Goal: Task Accomplishment & Management: Complete application form

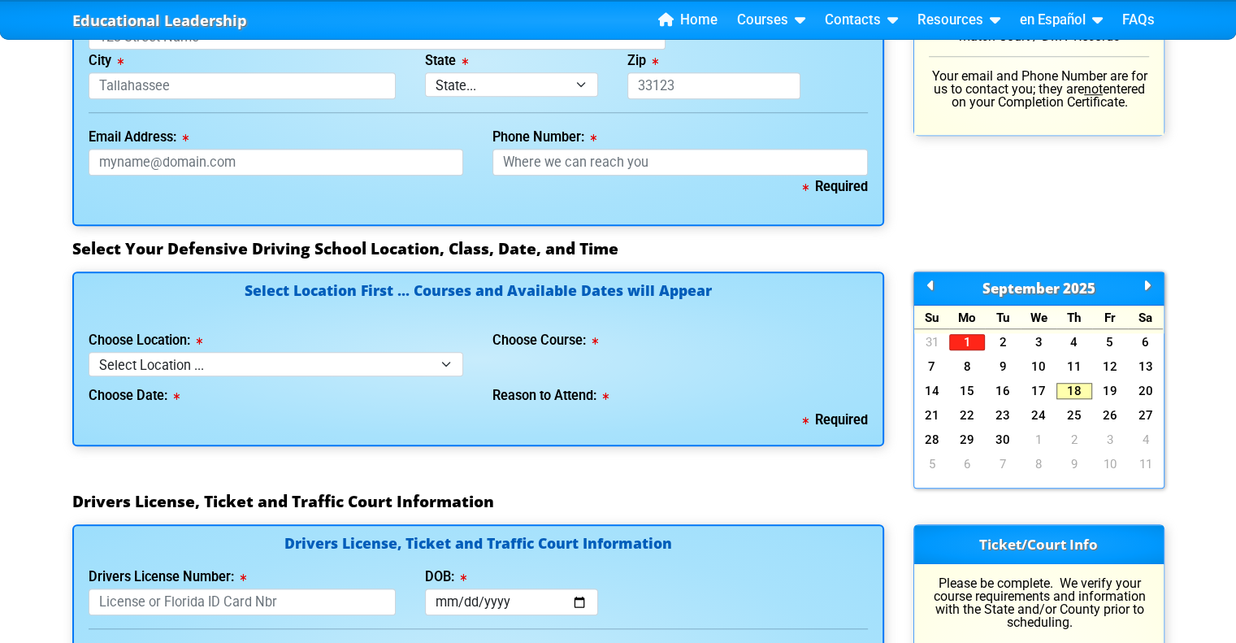
scroll to position [1315, 0]
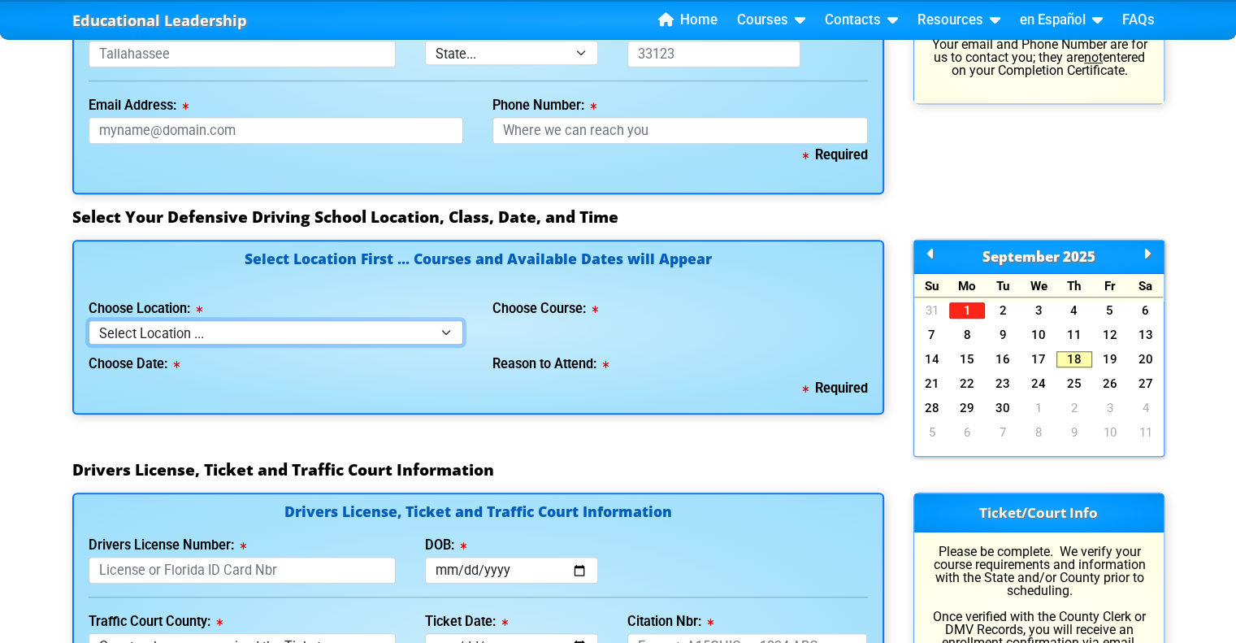
click at [372, 331] on select "Select Location ... Tampa Orlando Kissimmee [GEOGRAPHIC_DATA] - en español [GEO…" at bounding box center [276, 332] width 375 height 24
select select "4"
click at [89, 320] on select "Select Location ... Tampa Orlando Kissimmee [GEOGRAPHIC_DATA] - en español [GEO…" at bounding box center [276, 332] width 375 height 24
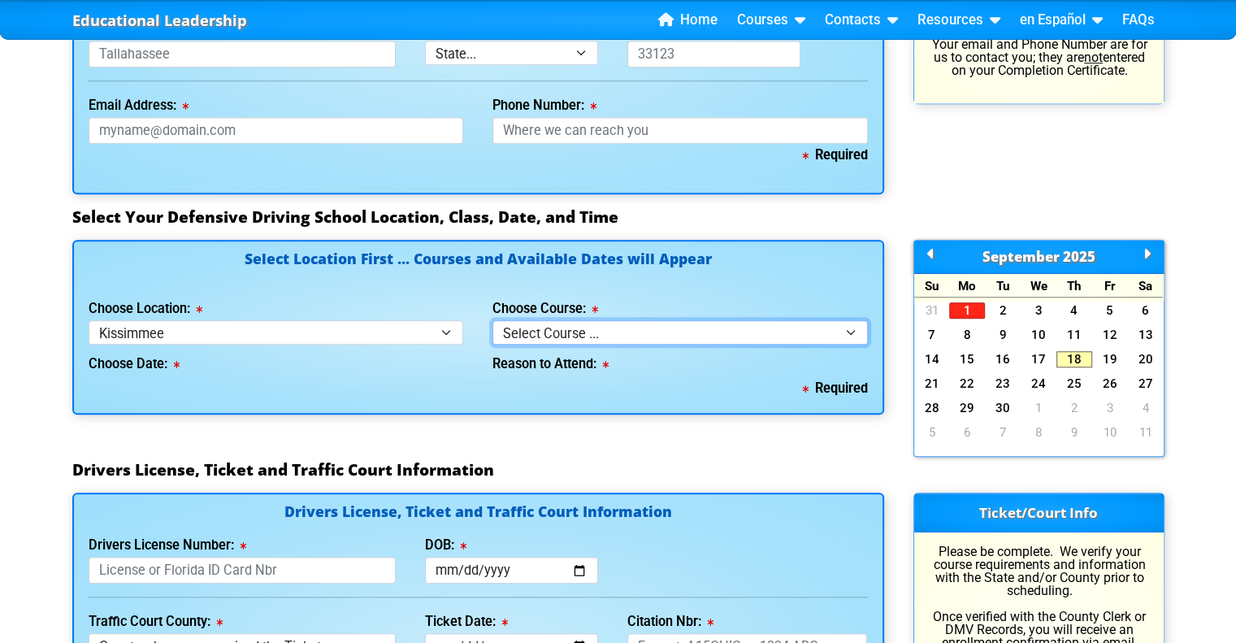
click at [552, 327] on select "Select Course ... 4 Hour BDI Class (Basic Course & TCAC) 4 Hour Under 25 Class …" at bounding box center [679, 332] width 375 height 24
select select "4"
click at [492, 320] on select "Select Course ... 4 Hour BDI Class (Basic Course & TCAC) 4 Hour Under 25 Class …" at bounding box center [679, 332] width 375 height 24
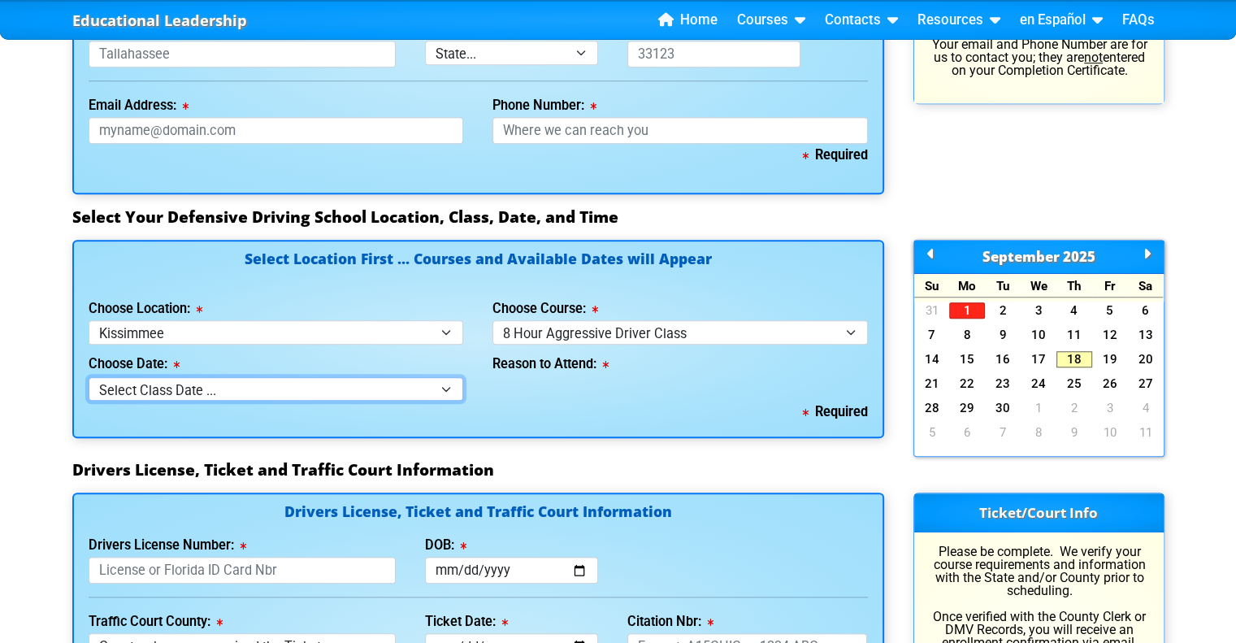
click at [338, 385] on select "Select Class Date ... Sep 10 -- (Registration Closed @ 4:30 pm)" at bounding box center [276, 389] width 375 height 24
click at [549, 423] on div "Select Location First ... Courses and Available Dates will Appear Choose Locati…" at bounding box center [478, 339] width 812 height 199
click at [1146, 253] on icon at bounding box center [1146, 253] width 7 height 1
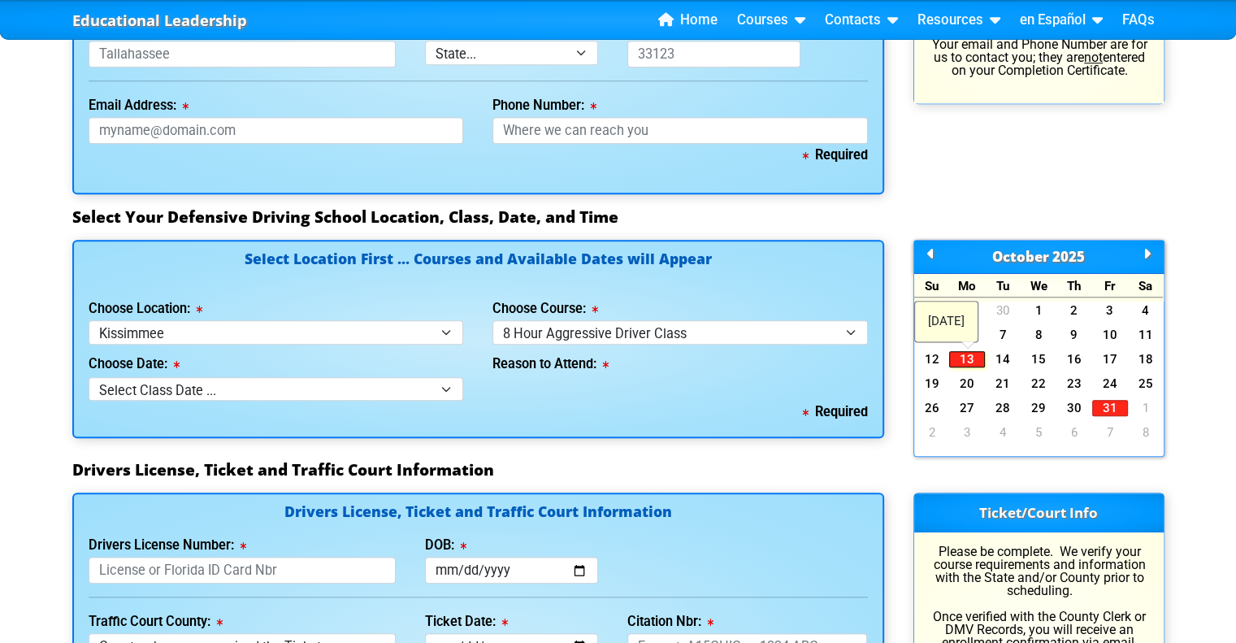
click at [968, 351] on link "13" at bounding box center [967, 359] width 36 height 16
click at [977, 334] on div "Columbus Day" at bounding box center [946, 322] width 63 height 40
click at [927, 253] on icon at bounding box center [930, 253] width 7 height 1
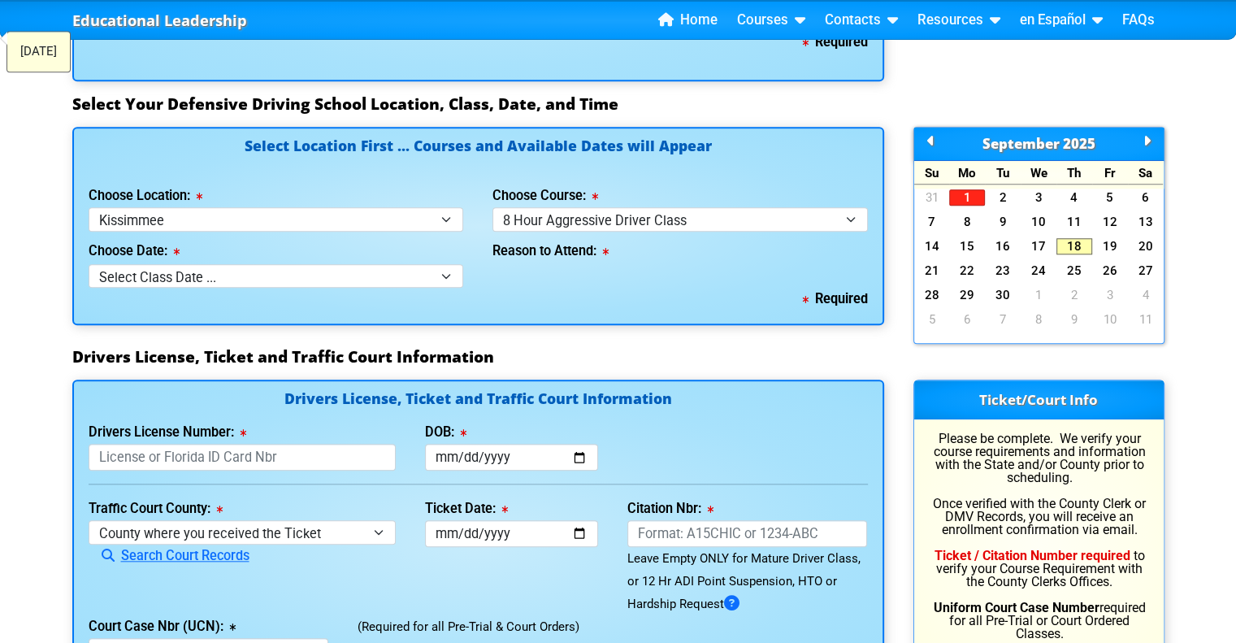
scroll to position [1478, 0]
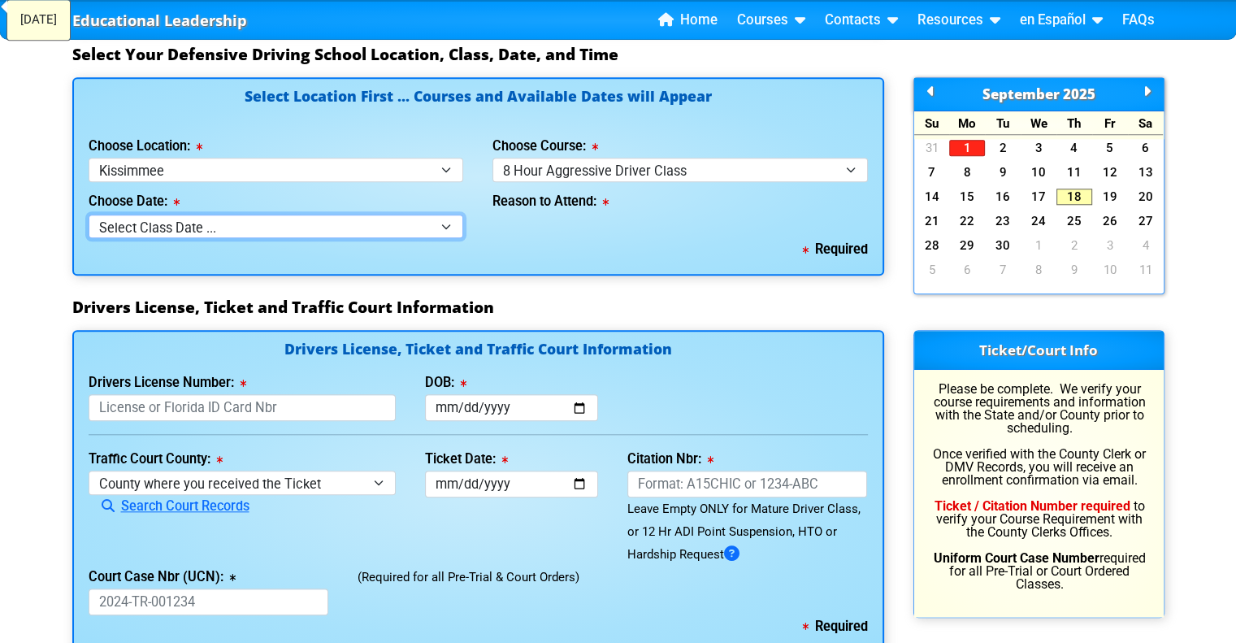
click at [369, 220] on select "Select Class Date ... Sep 10 -- (Registration Closed @ 4:30 pm)" at bounding box center [276, 226] width 375 height 24
click at [301, 280] on div "Select Location First ... Courses and Available Dates will Appear Choose Locati…" at bounding box center [478, 187] width 841 height 220
click at [352, 217] on select "Select Class Date ... Sep 10 -- (Registration Closed @ 4:30 pm)" at bounding box center [276, 226] width 375 height 24
select select "09/10/2025, 11"
click at [89, 214] on select "Select Class Date ... Sep 10 -- (Registration Closed @ 4:30 pm)" at bounding box center [276, 226] width 375 height 24
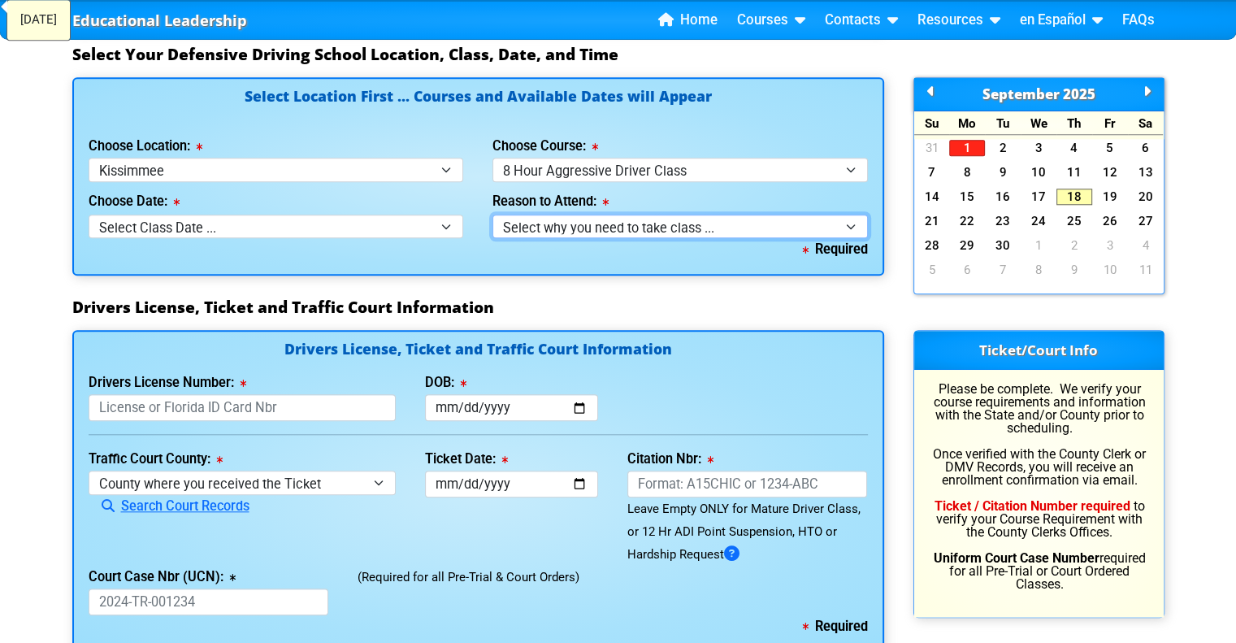
click at [568, 220] on select "Select why you need to take class ... Class Full - Please select another date o…" at bounding box center [679, 226] width 375 height 24
select select
click at [492, 214] on select "Select why you need to take class ... Class Full - Please select another date o…" at bounding box center [679, 226] width 375 height 24
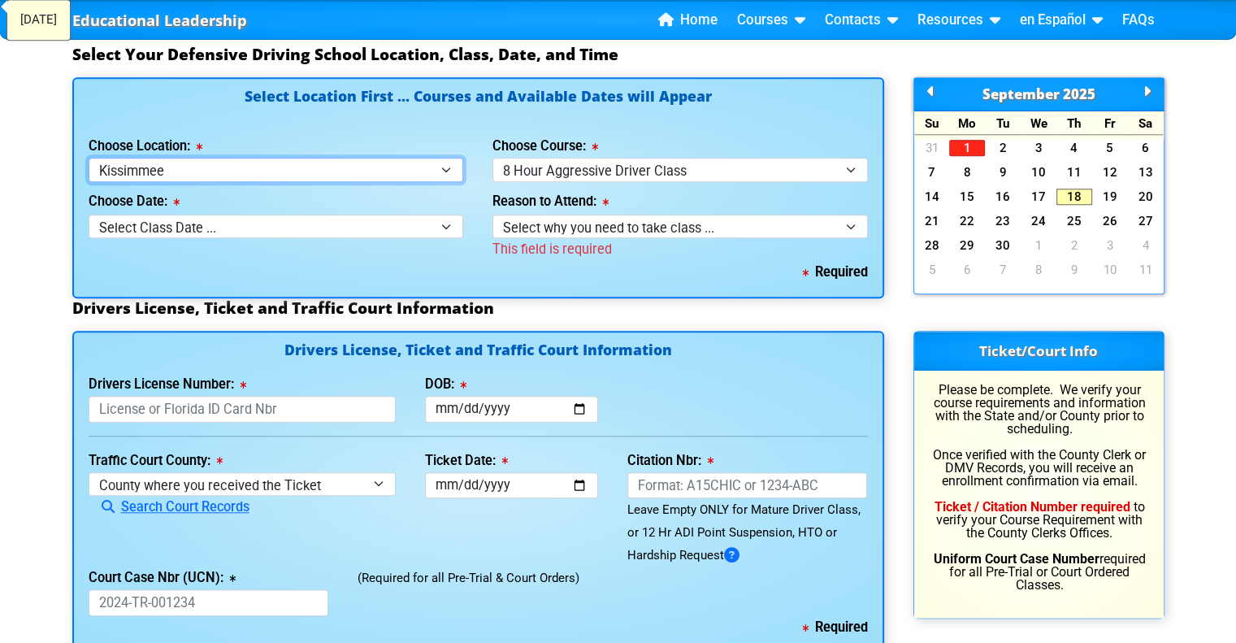
click at [399, 168] on select "Select Location ... Tampa Orlando Kissimmee Tampa - en español Kissimmee - en e…" at bounding box center [276, 170] width 375 height 24
select select "3"
click at [89, 158] on select "Select Location ... Tampa Orlando Kissimmee Tampa - en español Kissimmee - en e…" at bounding box center [276, 170] width 375 height 24
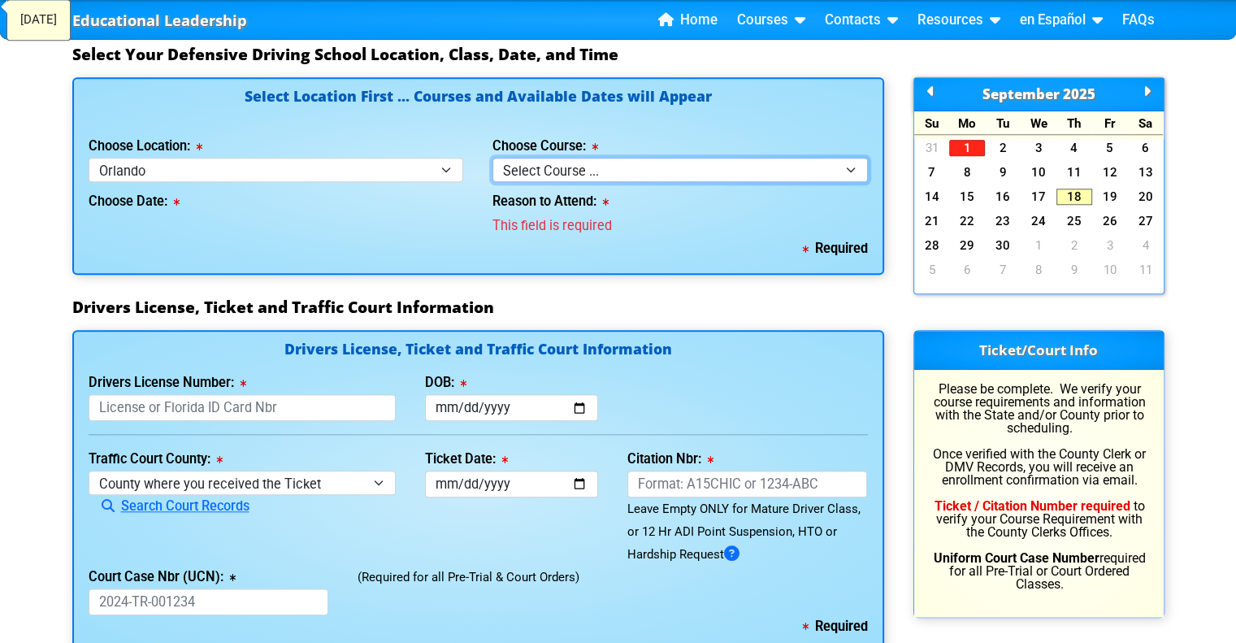
click at [607, 175] on select "Select Course ... 4 Hour Under 25 Class (STOP or Youthful Offender) 8 Hour Aggr…" at bounding box center [679, 170] width 375 height 24
select select "4"
click at [492, 158] on select "Select Course ... 4 Hour Under 25 Class (STOP or Youthful Offender) 8 Hour Aggr…" at bounding box center [679, 170] width 375 height 24
select select
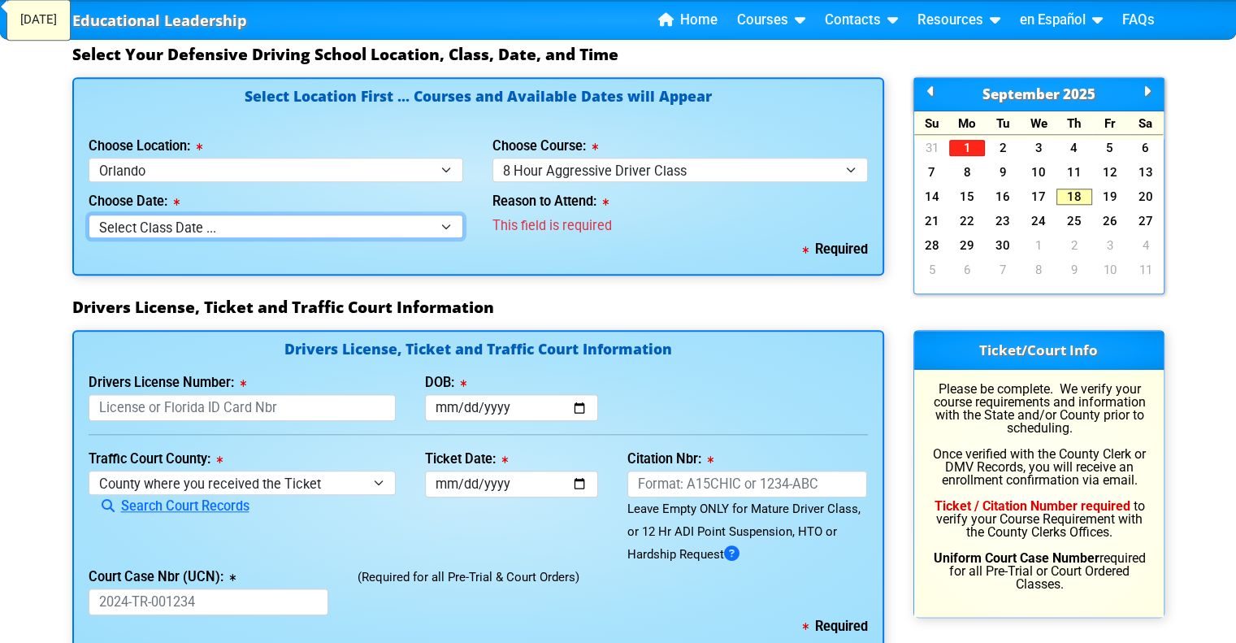
click at [350, 223] on select "Select Class Date ... Aug 2 -- (Registration Closed - Class Full)" at bounding box center [276, 226] width 375 height 24
click at [562, 245] on div "Required" at bounding box center [478, 249] width 779 height 23
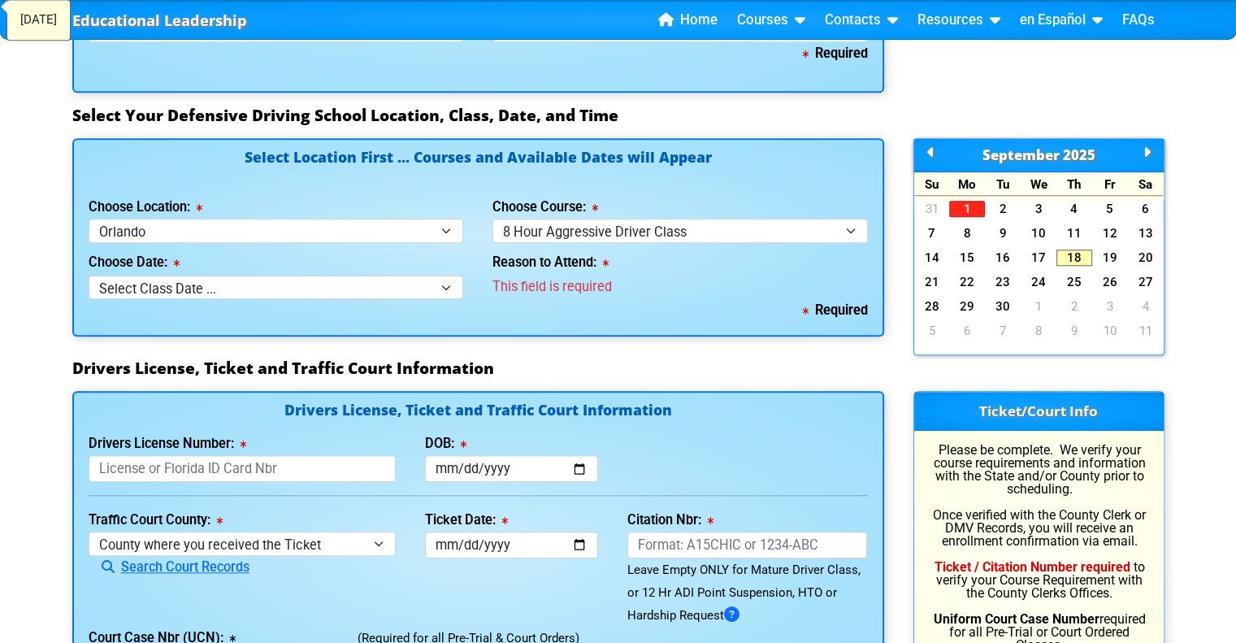
scroll to position [1410, 0]
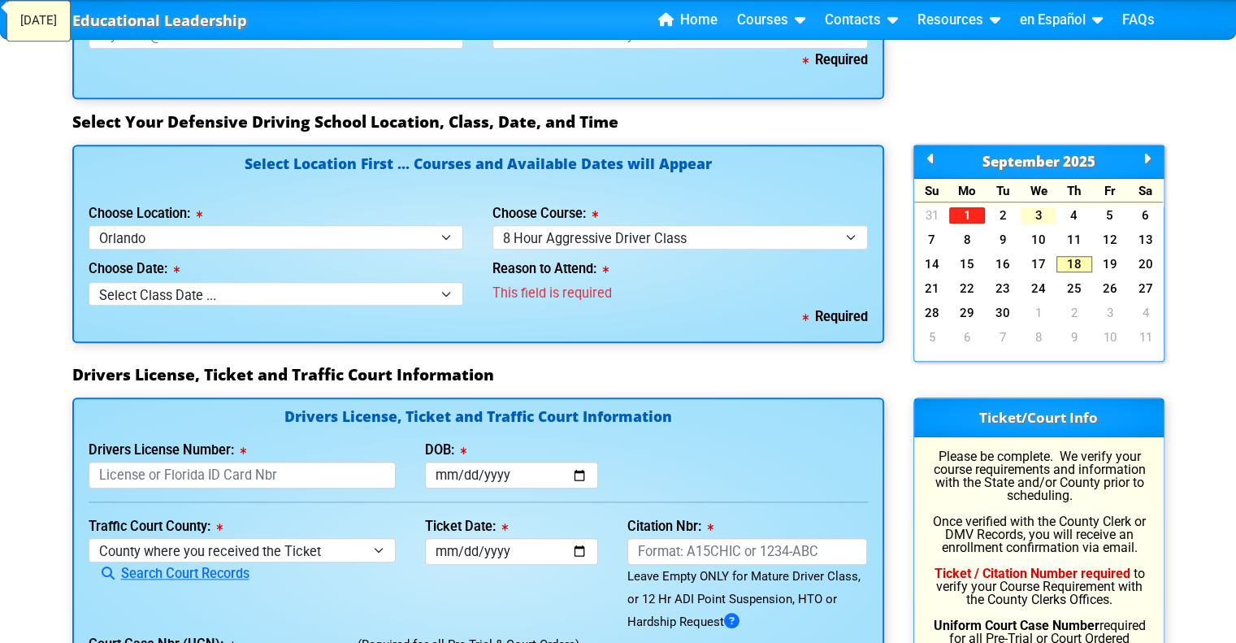
click at [1033, 207] on link "3" at bounding box center [1038, 215] width 36 height 16
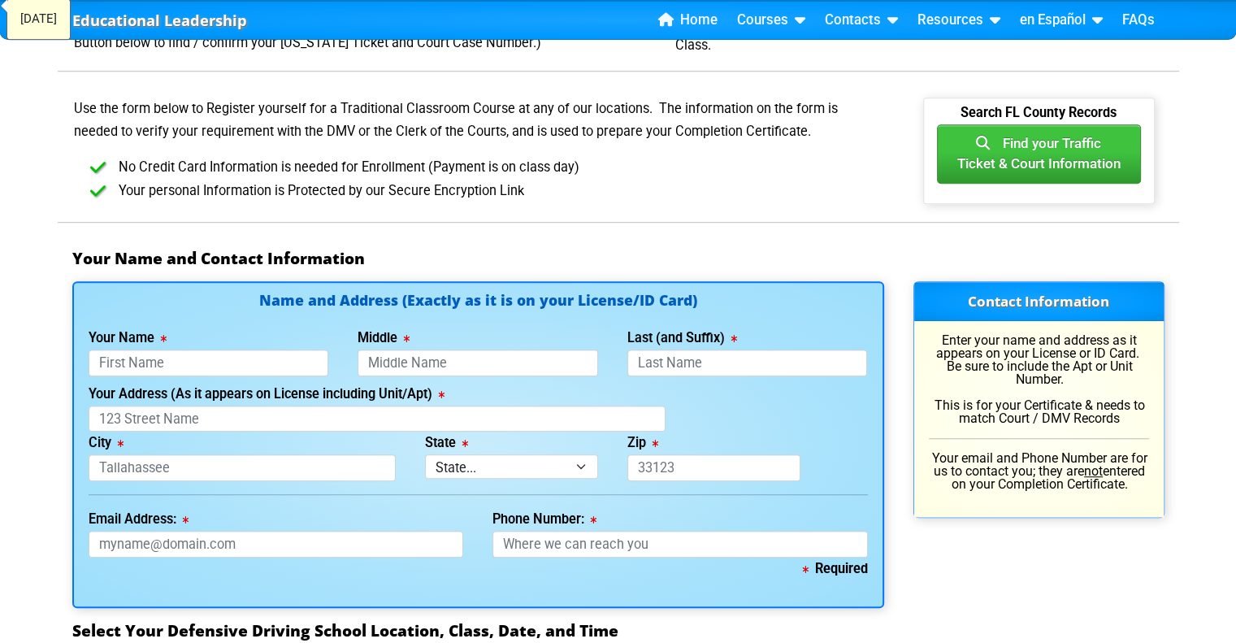
scroll to position [900, 0]
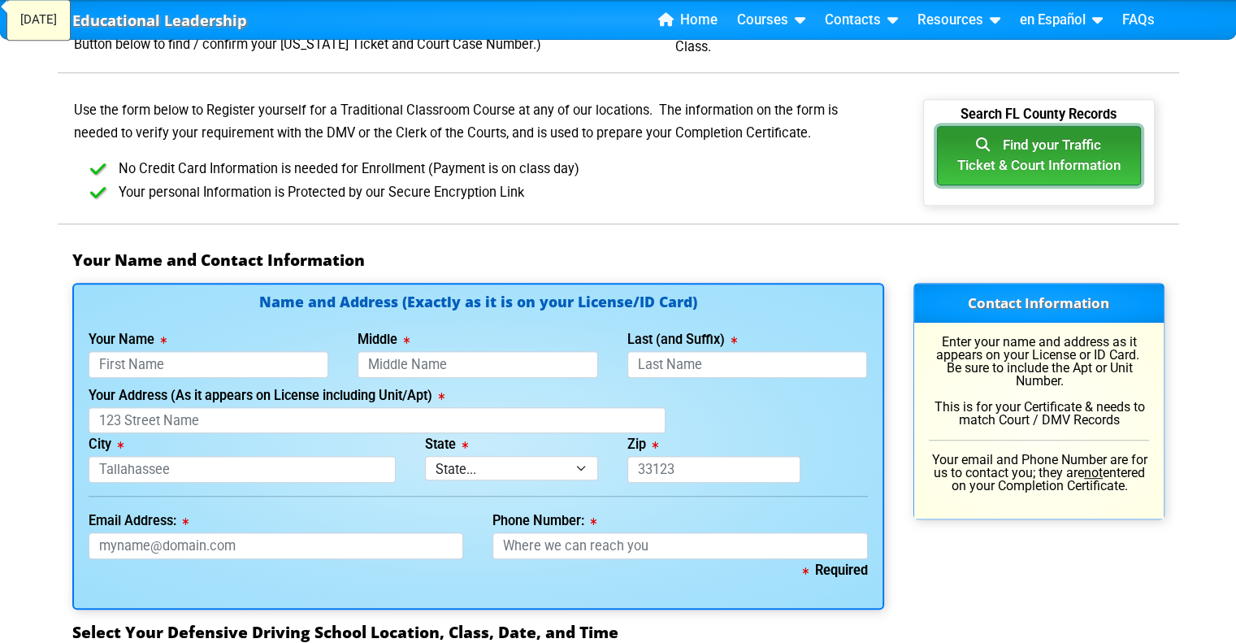
click at [1049, 175] on button "Find your Traffic Ticket & Court Information" at bounding box center [1039, 155] width 204 height 59
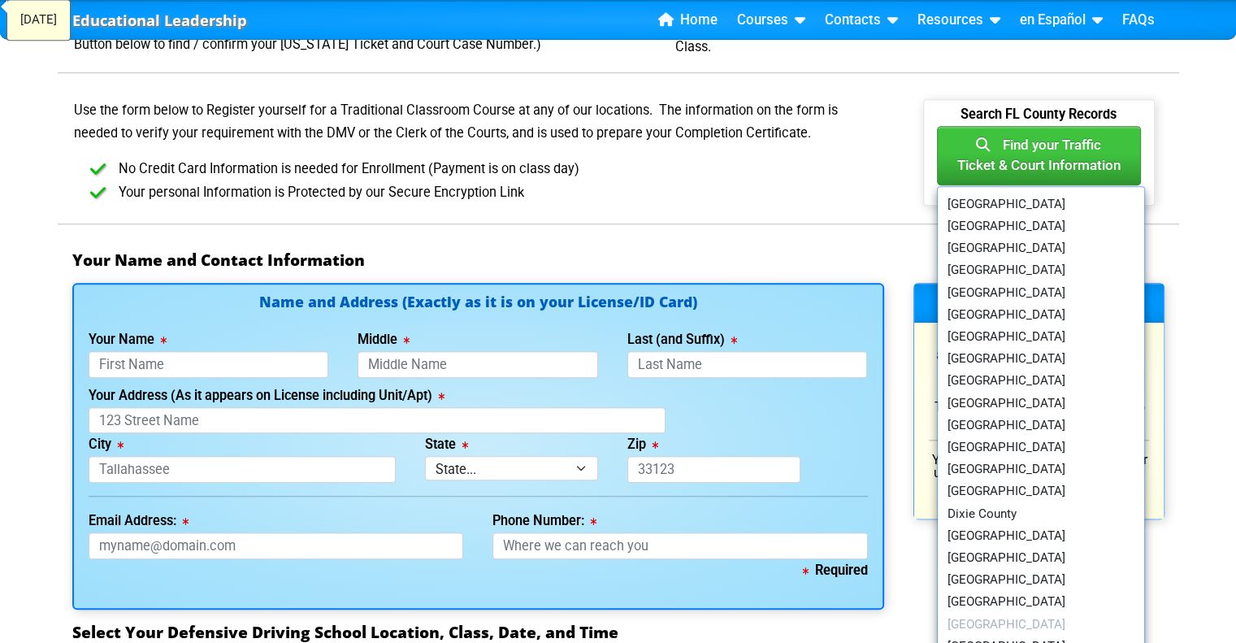
click at [1121, 224] on div "Use the form below to Register yourself for a Traditional Classroom Course at a…" at bounding box center [618, 168] width 1121 height 139
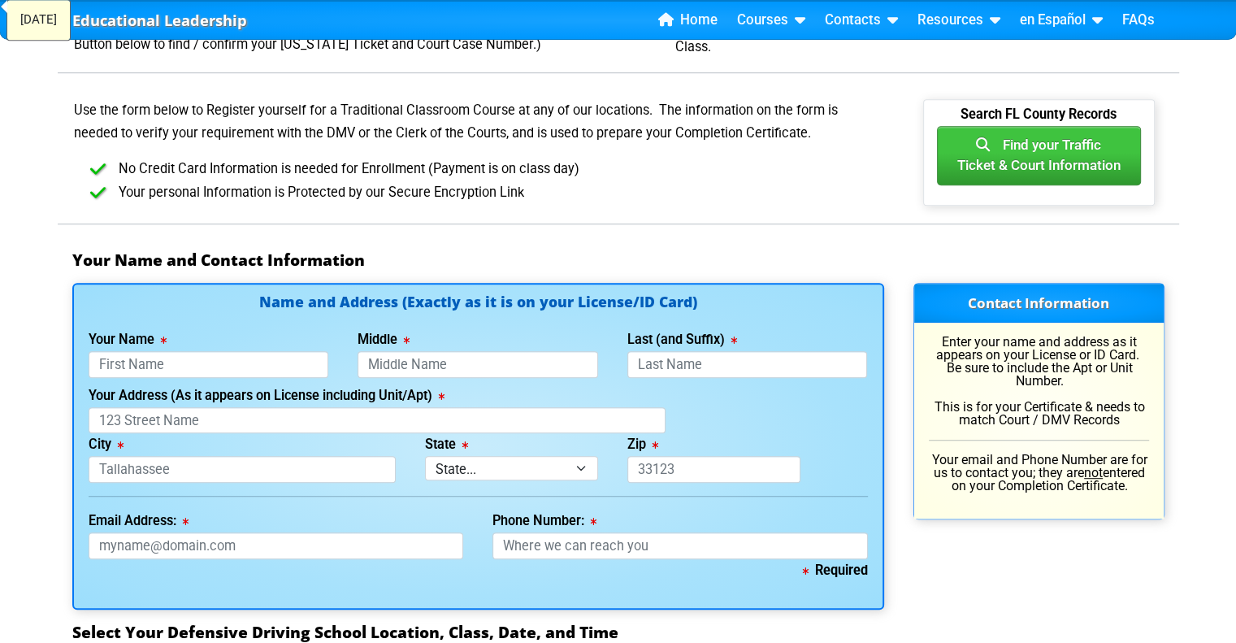
click at [1003, 340] on p "Enter your name and address as it appears on your License or ID Card. Be sure t…" at bounding box center [1039, 381] width 220 height 91
click at [414, 351] on input "Middle" at bounding box center [477, 364] width 240 height 27
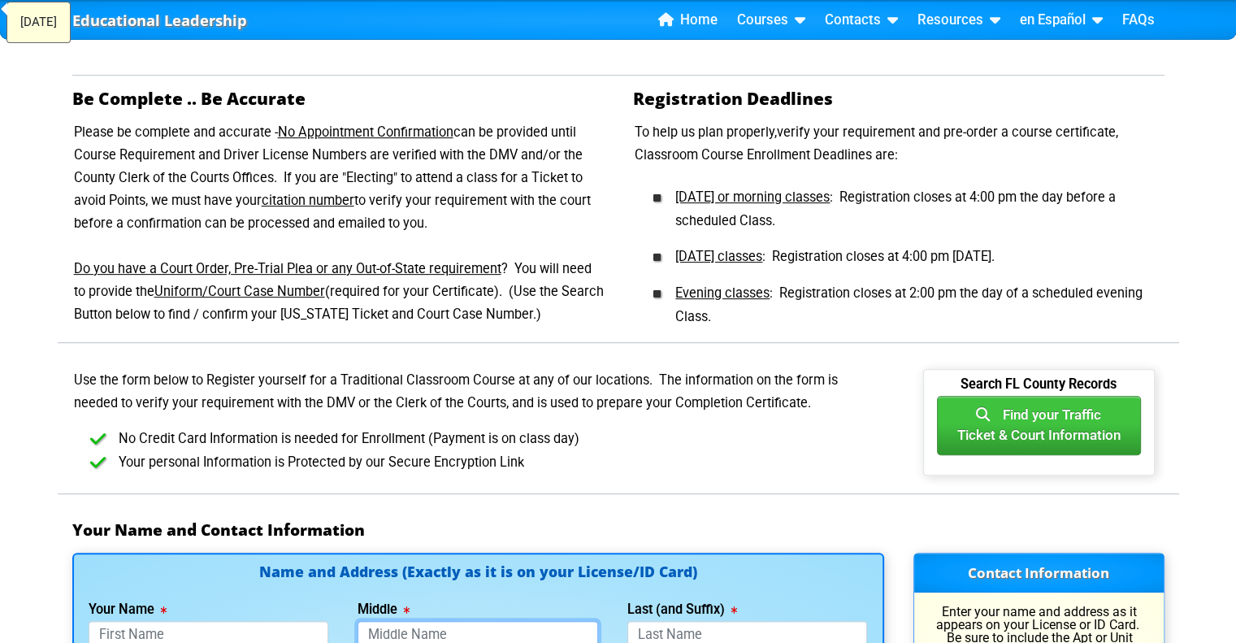
scroll to position [632, 0]
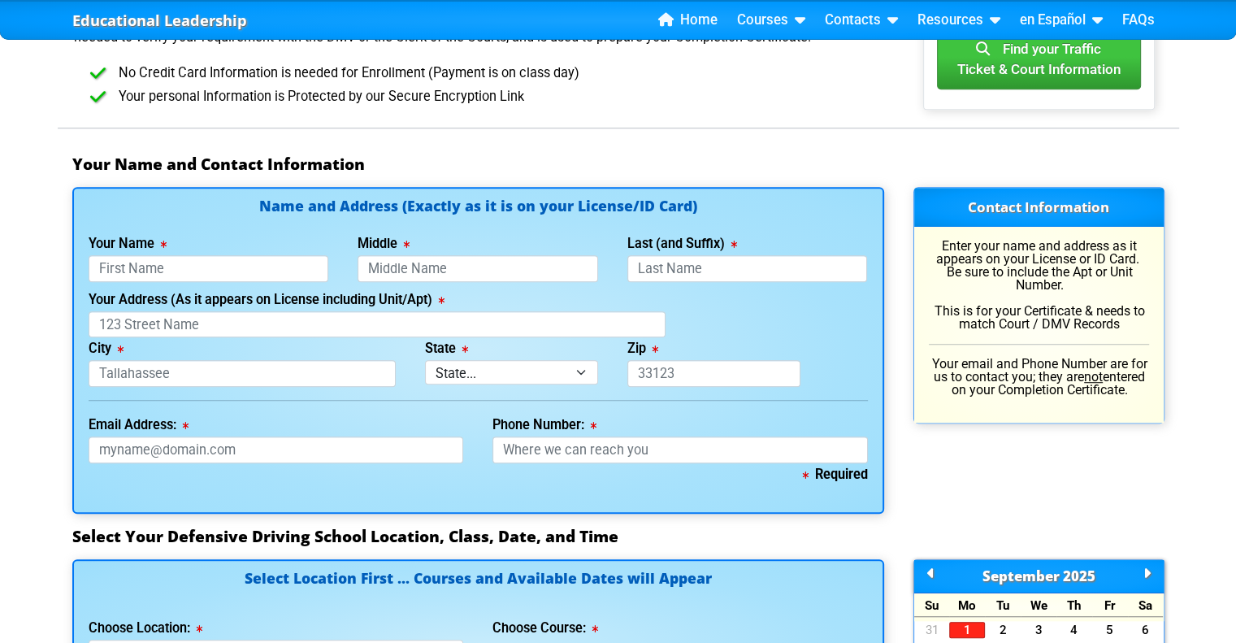
scroll to position [1030, 0]
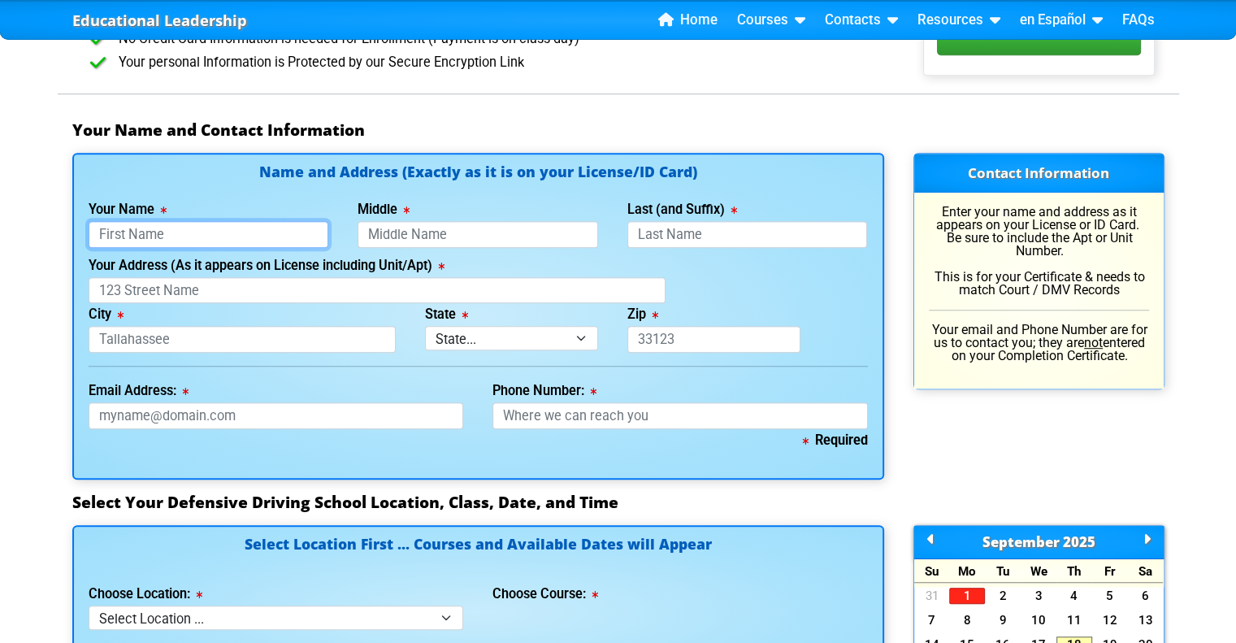
click at [257, 227] on input "Your Name" at bounding box center [209, 234] width 240 height 27
click at [591, 149] on div "Your Name and Contact Information" at bounding box center [618, 136] width 1121 height 32
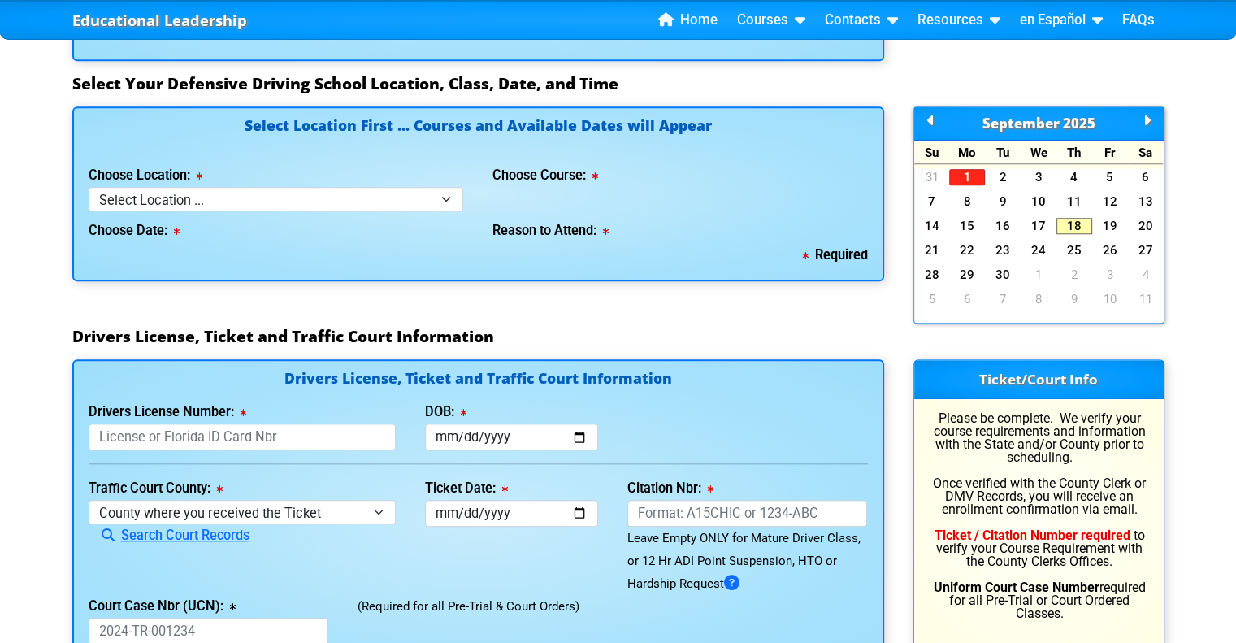
scroll to position [1508, 0]
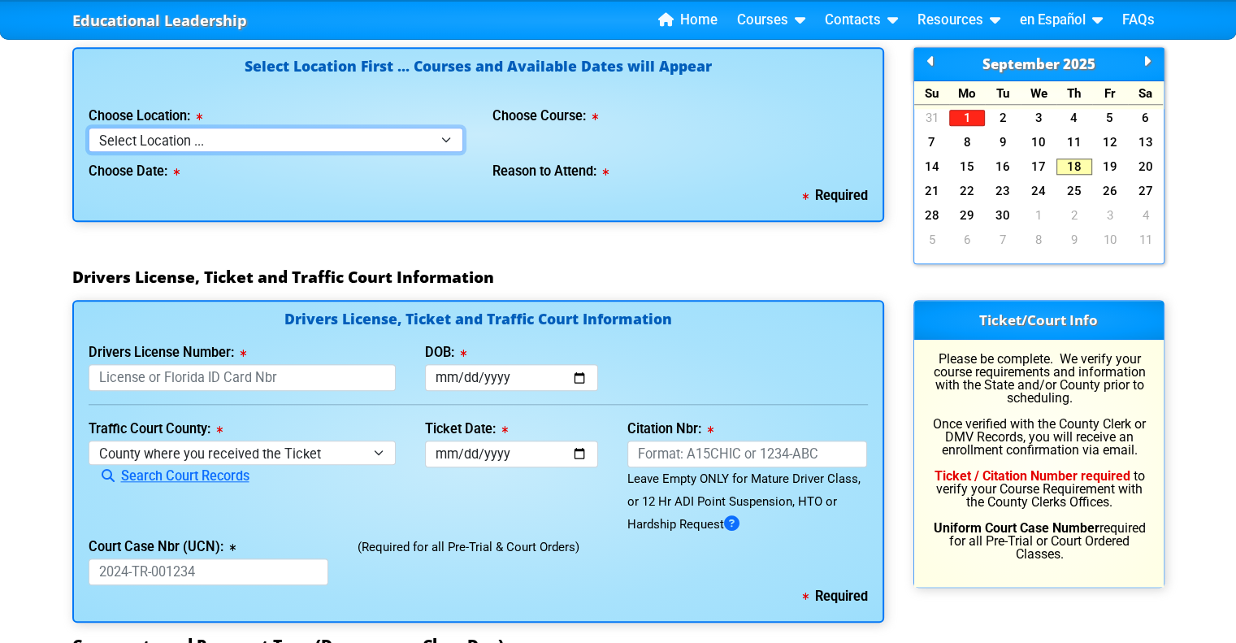
click at [217, 145] on select "Select Location ... Tampa Orlando Kissimmee [GEOGRAPHIC_DATA] - en español [GEO…" at bounding box center [276, 140] width 375 height 24
select select "4"
click at [89, 128] on select "Select Location ... Tampa Orlando Kissimmee [GEOGRAPHIC_DATA] - en español [GEO…" at bounding box center [276, 140] width 375 height 24
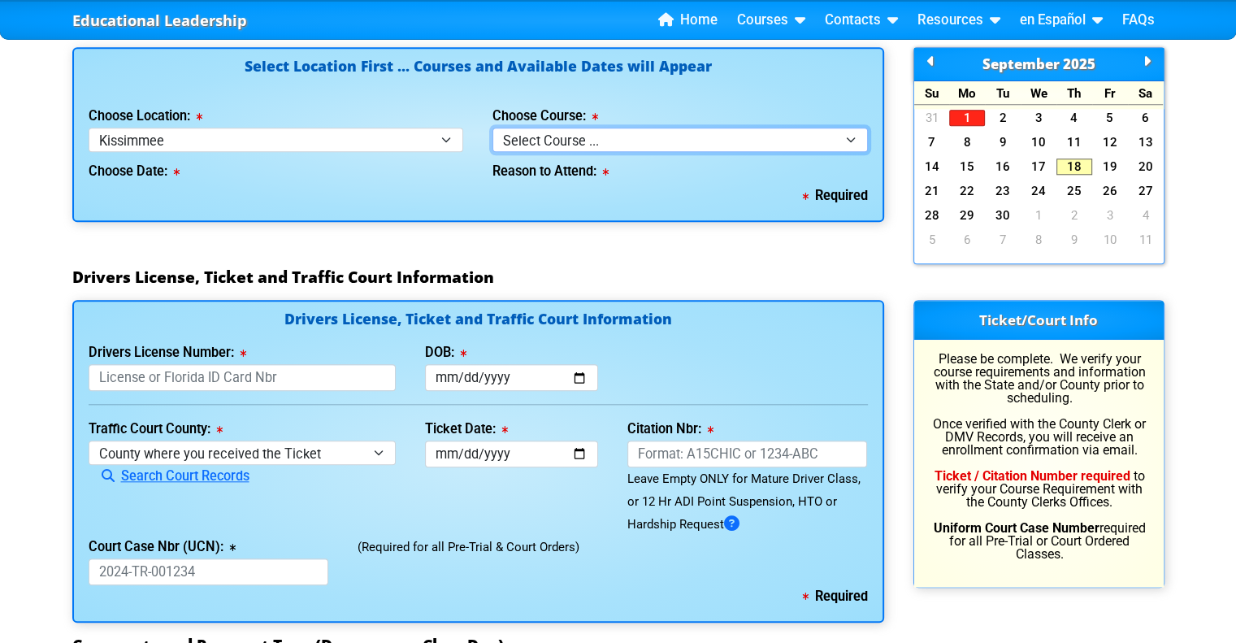
click at [603, 131] on select "Select Course ... 4 Hour BDI Class (Basic Course & TCAC) 4 Hour Under 25 Class …" at bounding box center [679, 140] width 375 height 24
select select "4"
click at [492, 128] on select "Select Course ... 4 Hour BDI Class (Basic Course & TCAC) 4 Hour Under 25 Class …" at bounding box center [679, 140] width 375 height 24
select select
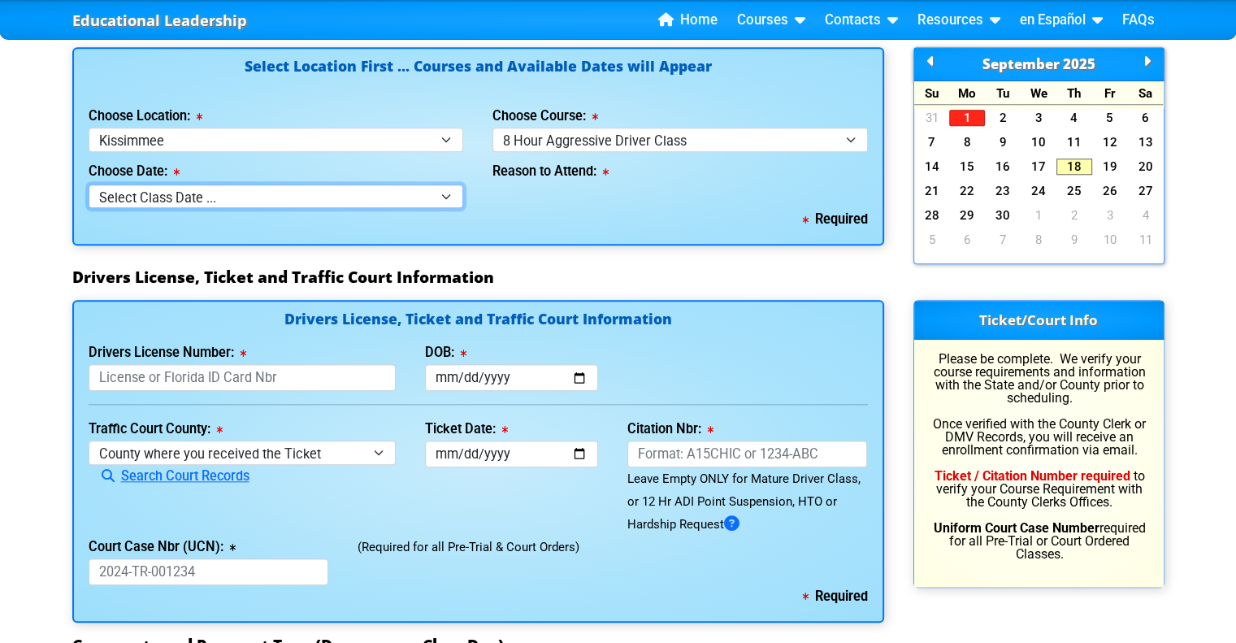
click at [379, 188] on select "Select Class Date ... Sep 10 -- (Registration Closed @ 4:30 pm)" at bounding box center [276, 196] width 375 height 24
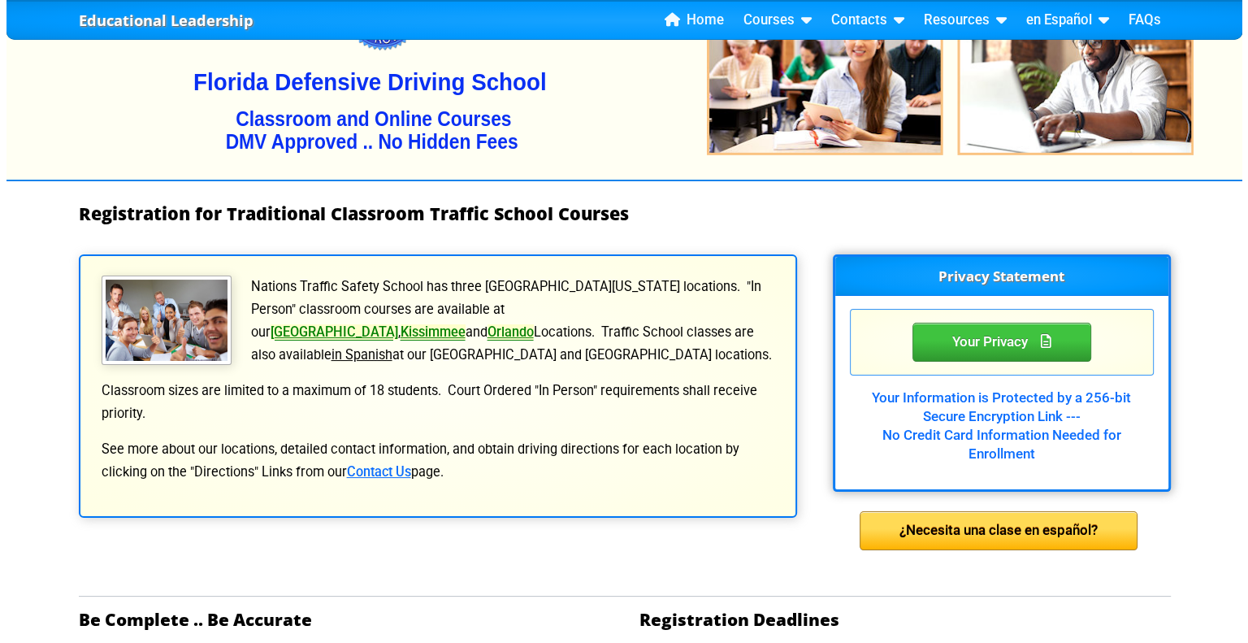
scroll to position [109, 0]
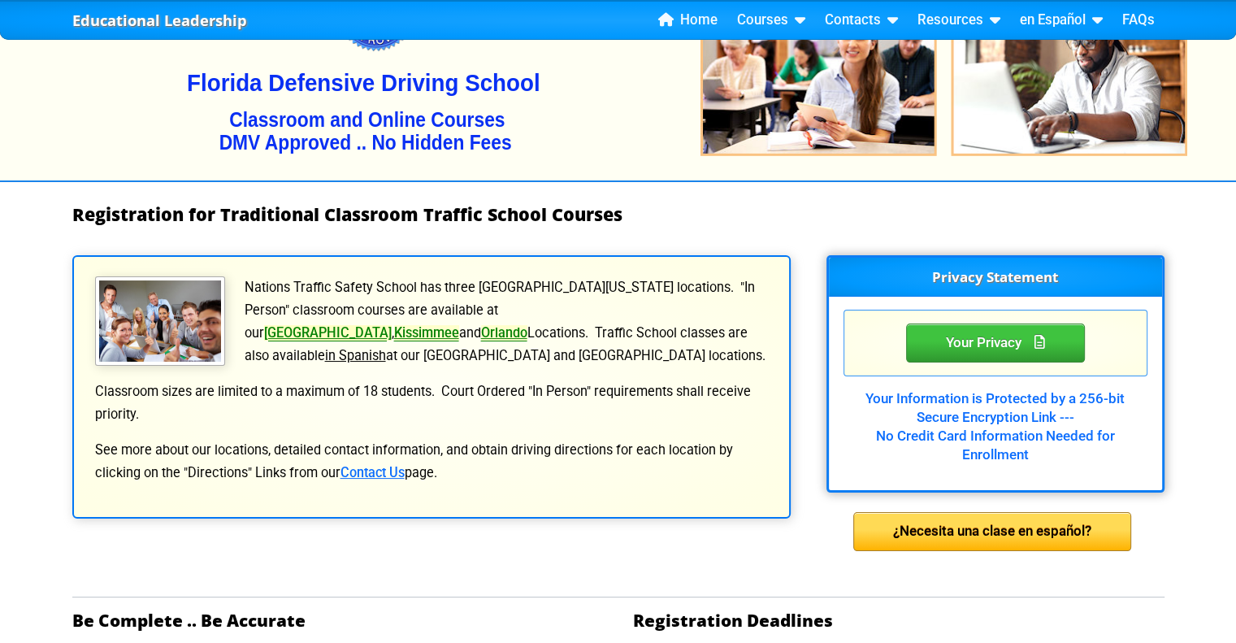
click at [392, 325] on link "[GEOGRAPHIC_DATA]" at bounding box center [328, 332] width 128 height 15
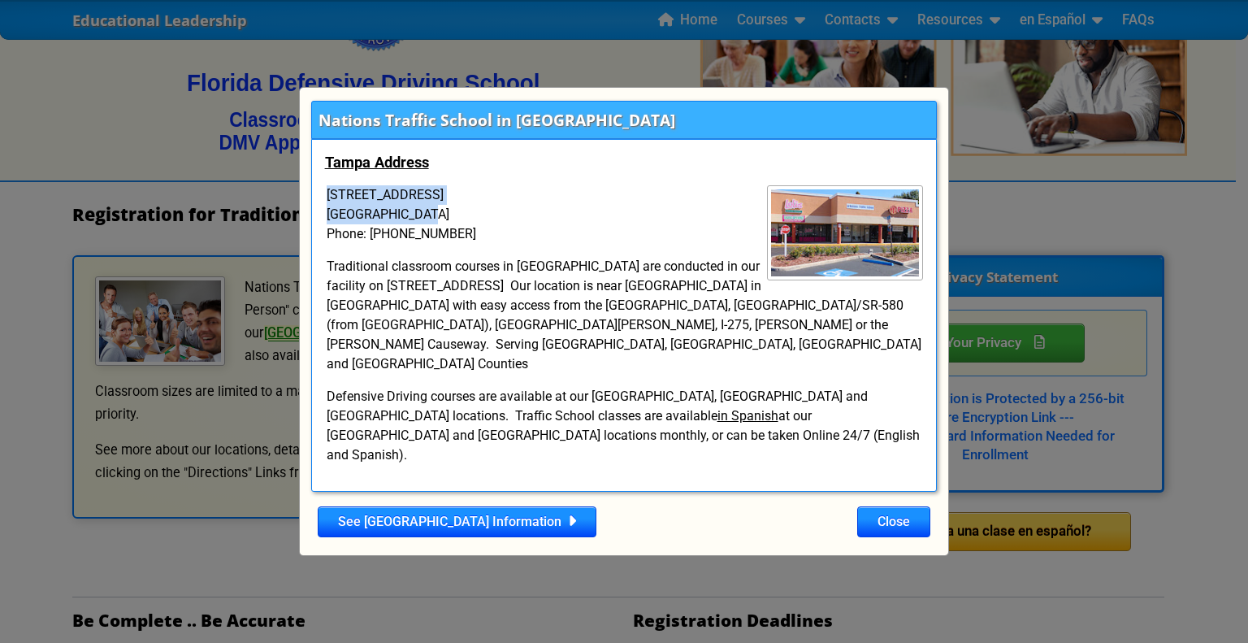
drag, startPoint x: 324, startPoint y: 206, endPoint x: 487, endPoint y: 223, distance: 163.4
click at [487, 223] on p "10009 W Hillsborough Ave Tampa, FL 33615 Phone: 813-235-4485" at bounding box center [624, 214] width 599 height 58
click at [881, 506] on button "Close" at bounding box center [893, 521] width 73 height 31
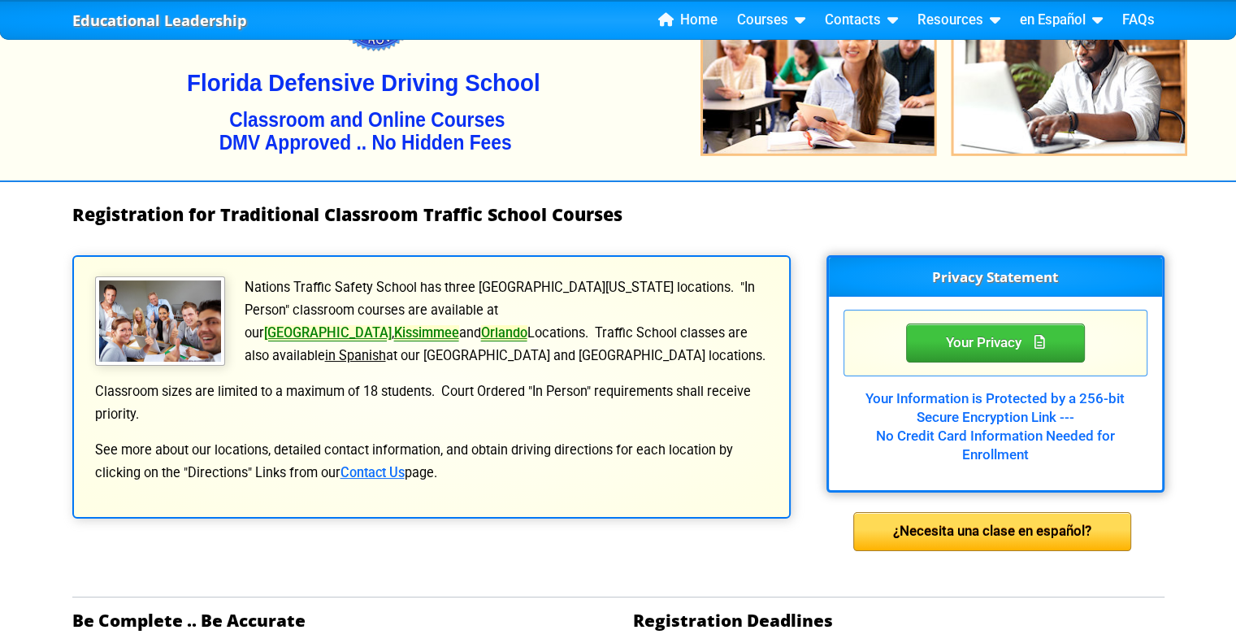
click at [527, 325] on link "Orlando" at bounding box center [504, 332] width 46 height 15
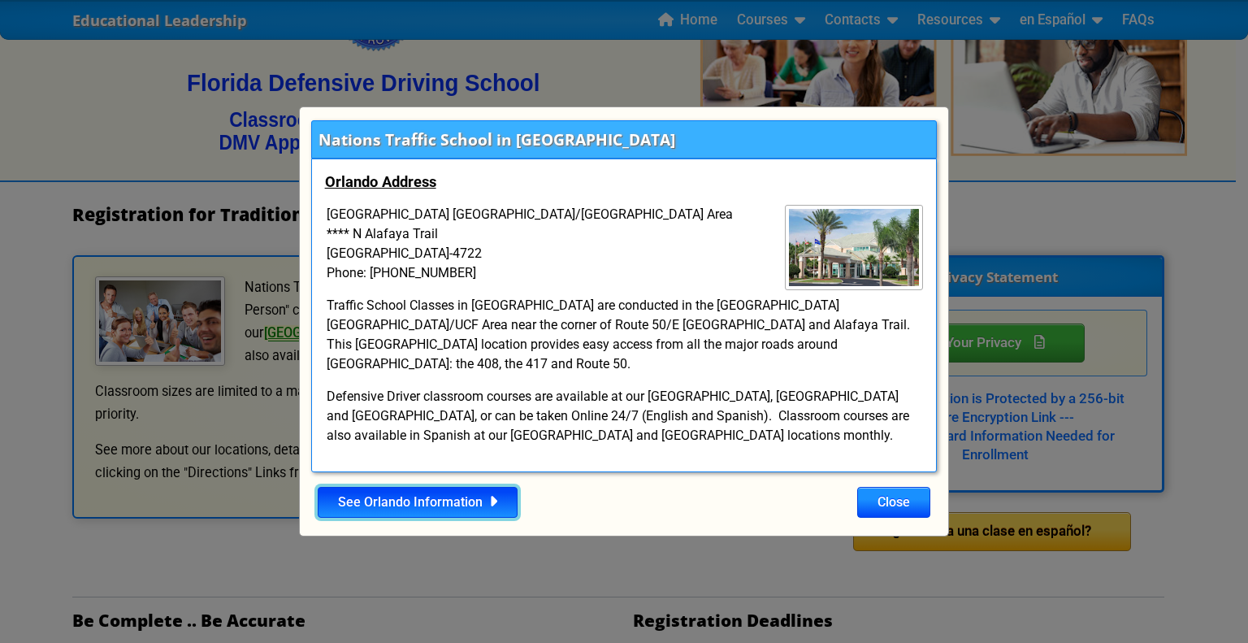
click at [450, 498] on link "See Orlando Information" at bounding box center [418, 502] width 200 height 31
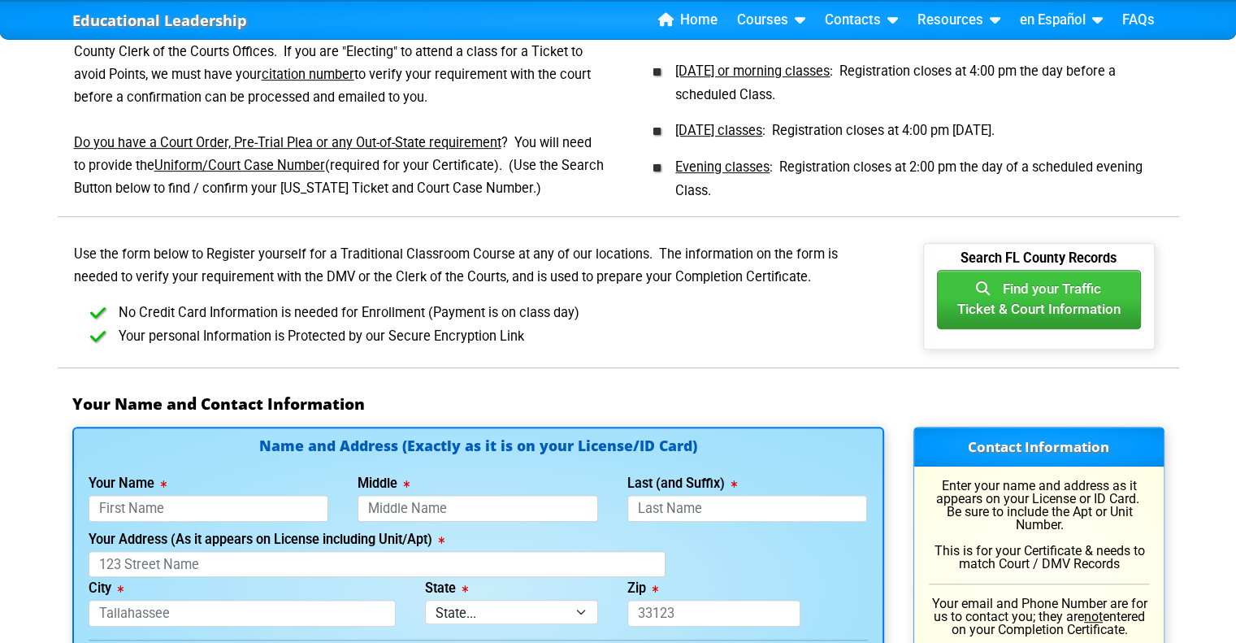
scroll to position [757, 0]
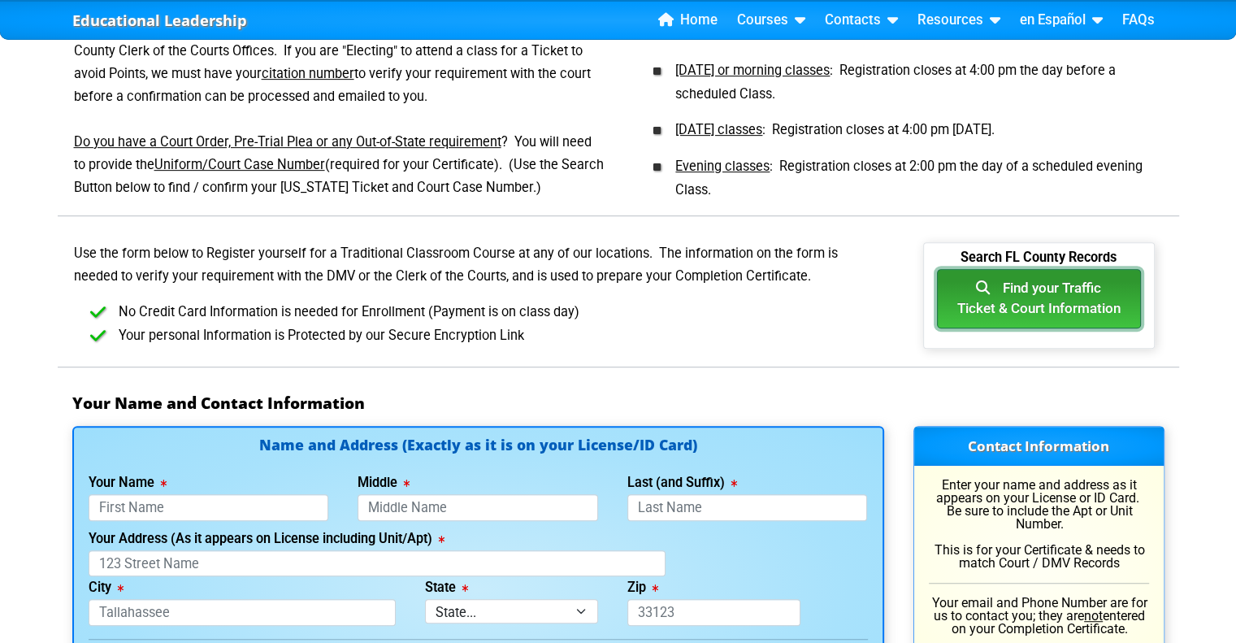
click at [1075, 318] on button "Find your Traffic Ticket & Court Information" at bounding box center [1039, 298] width 204 height 59
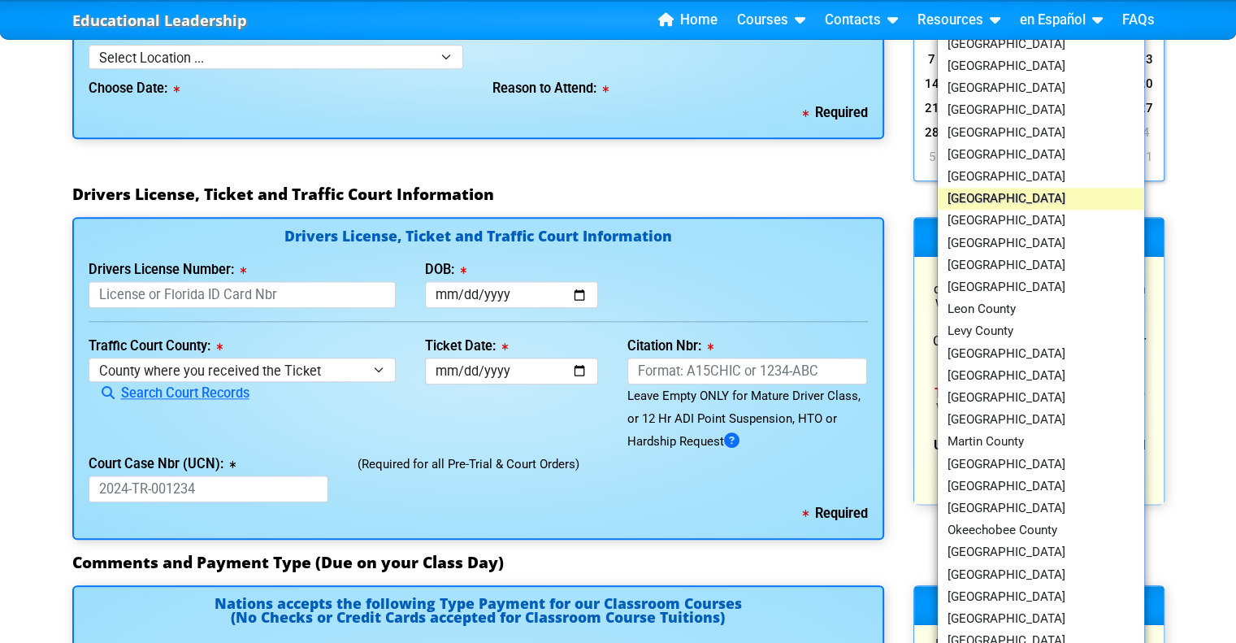
scroll to position [1682, 0]
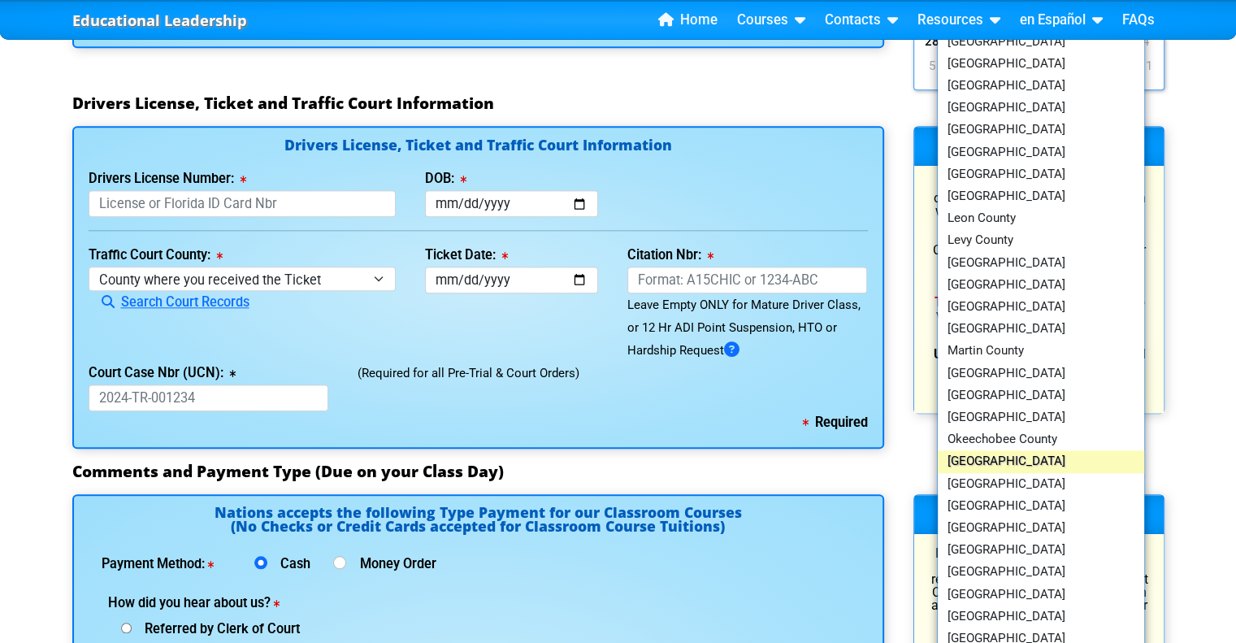
click at [1037, 457] on link "[GEOGRAPHIC_DATA]" at bounding box center [1041, 461] width 207 height 22
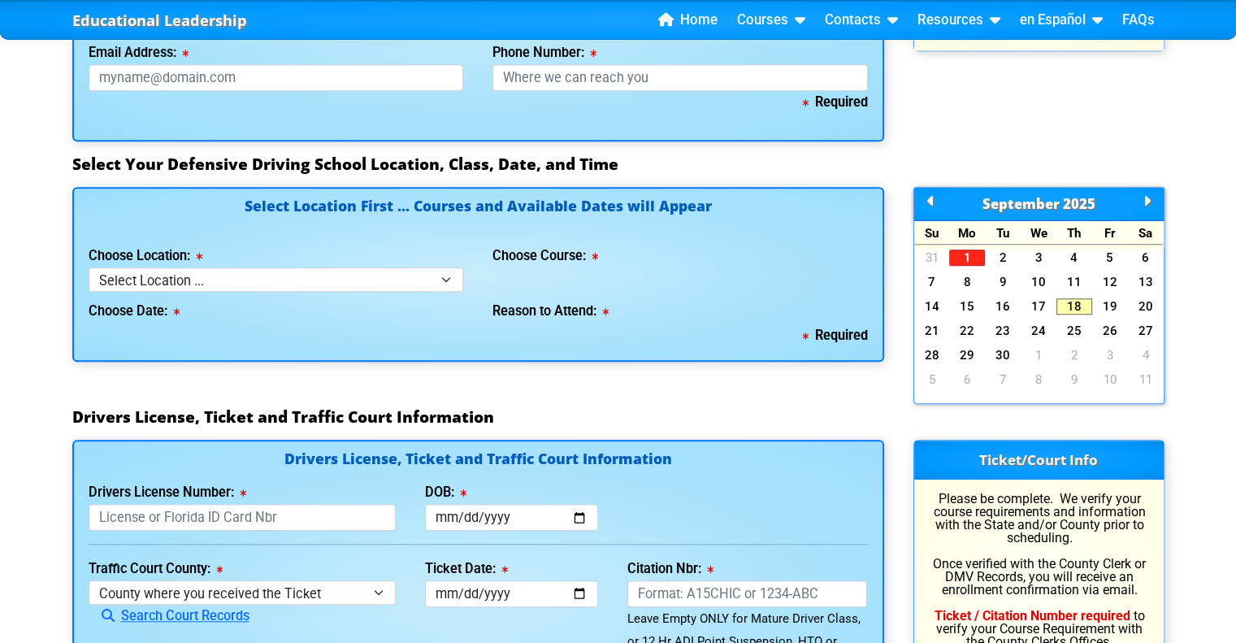
scroll to position [1371, 0]
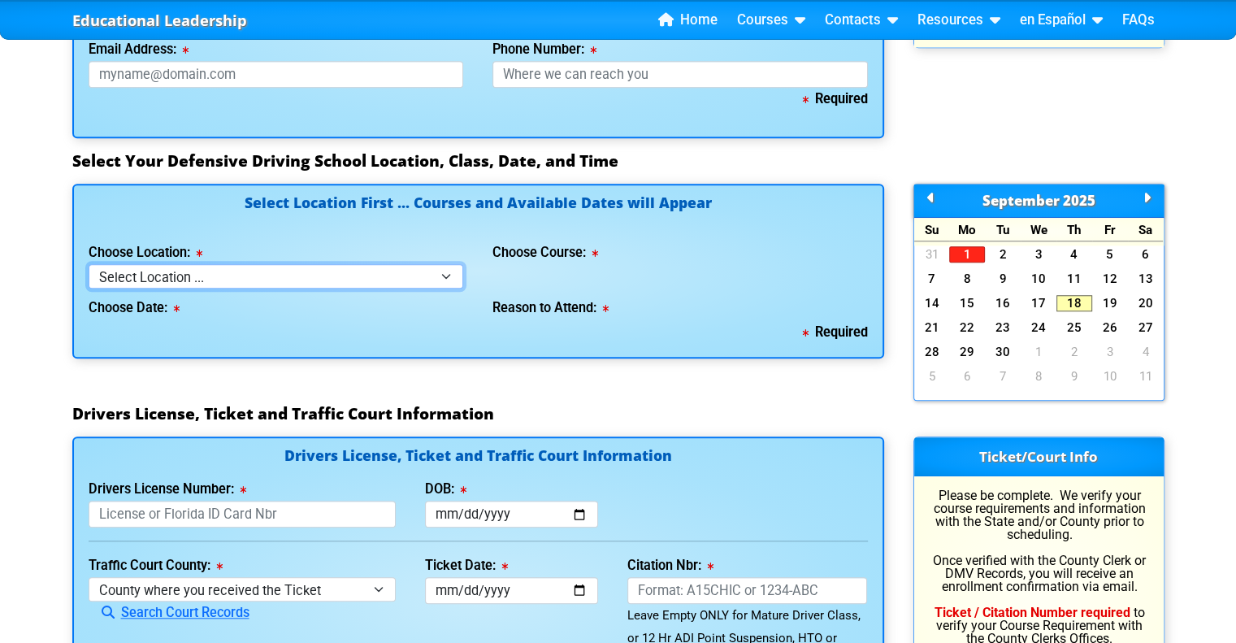
click at [326, 277] on select "Select Location ... Tampa Orlando Kissimmee Tampa - en español Kissimmee - en e…" at bounding box center [276, 276] width 375 height 24
select select "3"
click at [89, 264] on select "Select Location ... Tampa Orlando Kissimmee Tampa - en español Kissimmee - en e…" at bounding box center [276, 276] width 375 height 24
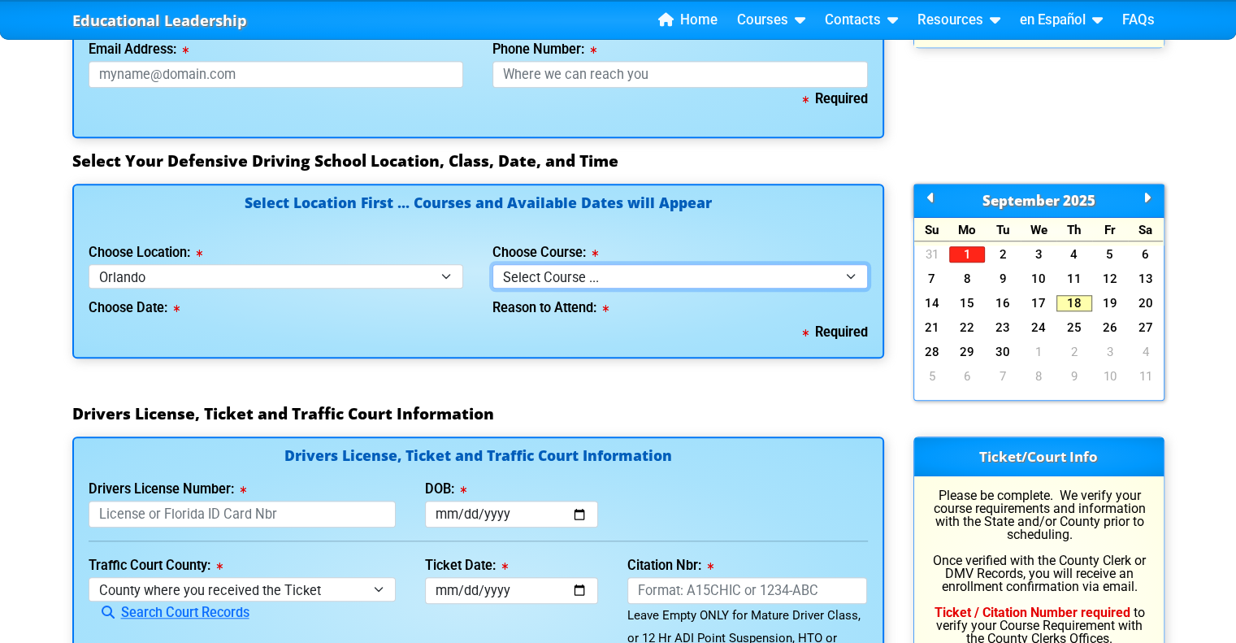
click at [603, 282] on select "Select Course ... 4 Hour Under 25 Class (STOP or Youthful Offender) 8 Hour Aggr…" at bounding box center [679, 276] width 375 height 24
select select "4"
click at [492, 264] on select "Select Course ... 4 Hour Under 25 Class (STOP or Youthful Offender) 8 Hour Aggr…" at bounding box center [679, 276] width 375 height 24
select select
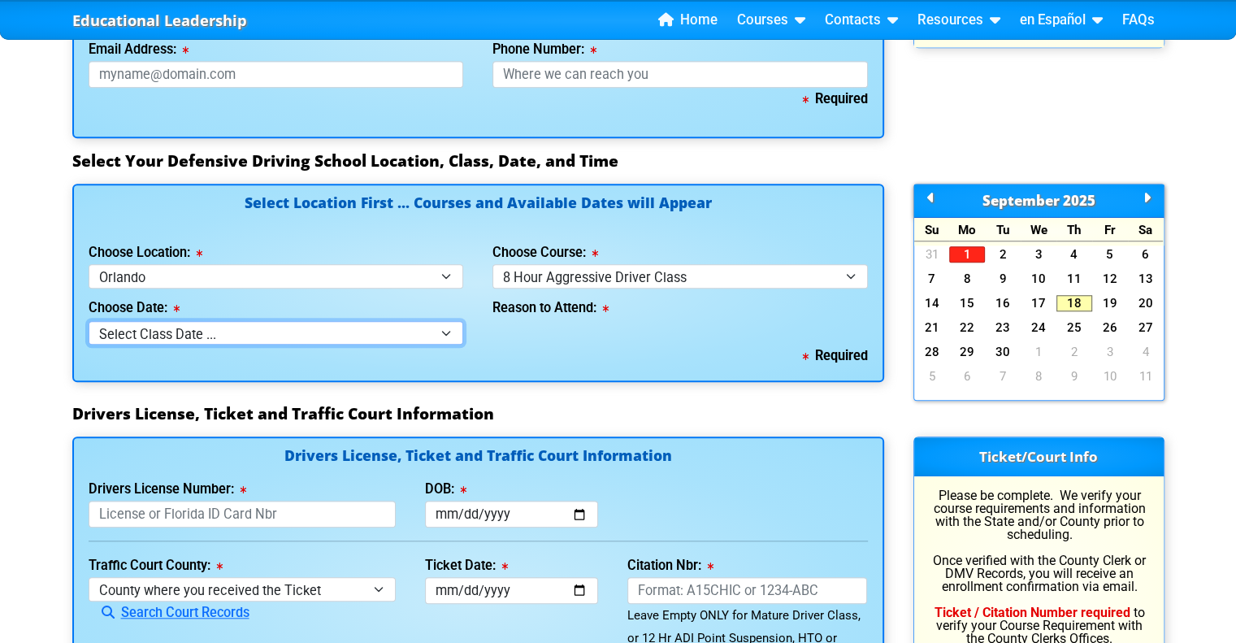
click at [392, 323] on select "Select Class Date ... Aug 2 -- (Registration Closed - Class Full)" at bounding box center [276, 333] width 375 height 24
click at [532, 324] on div "Reason to Attend:" at bounding box center [680, 316] width 405 height 56
click at [416, 260] on div "Choose Location: Select Location ... Tampa Orlando Kissimmee Tampa - en español…" at bounding box center [276, 264] width 375 height 46
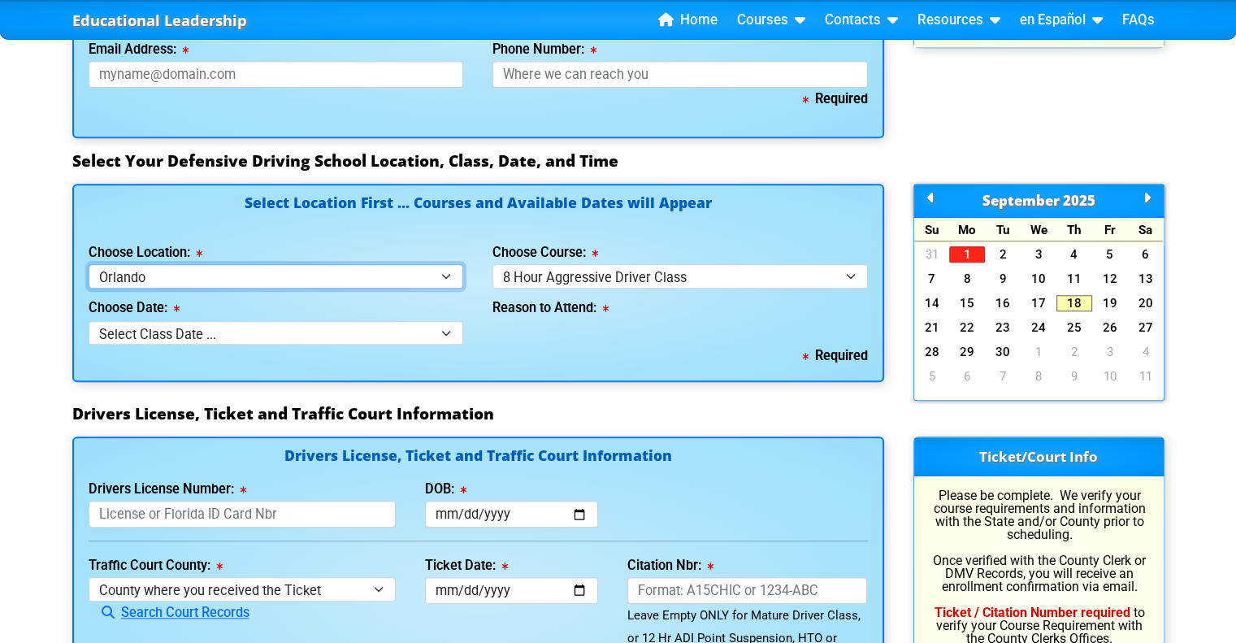
click at [409, 267] on select "Select Location ... Tampa Orlando Kissimmee Tampa - en español Kissimmee - en e…" at bounding box center [276, 276] width 375 height 24
select select "4"
click at [89, 264] on select "Select Location ... Tampa Orlando Kissimmee Tampa - en español Kissimmee - en e…" at bounding box center [276, 276] width 375 height 24
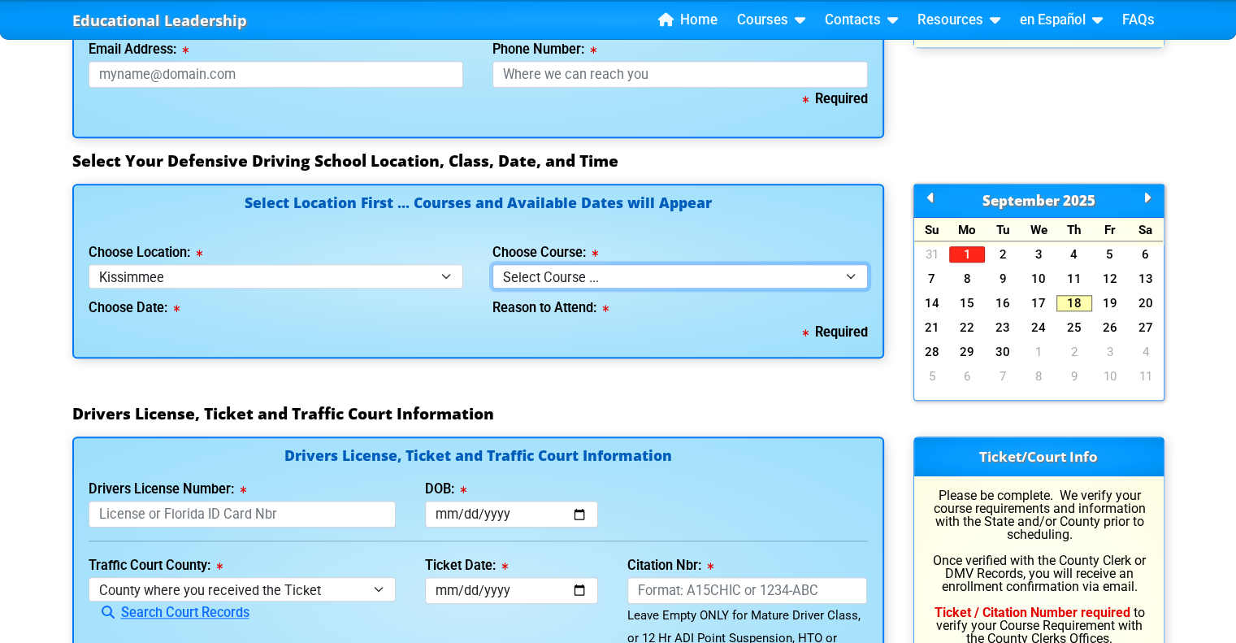
click at [572, 269] on select "Select Course ... 4 Hour BDI Class (Basic Course & TCAC) 4 Hour Under 25 Class …" at bounding box center [679, 276] width 375 height 24
select select "4"
click at [492, 264] on select "Select Course ... 4 Hour BDI Class (Basic Course & TCAC) 4 Hour Under 25 Class …" at bounding box center [679, 276] width 375 height 24
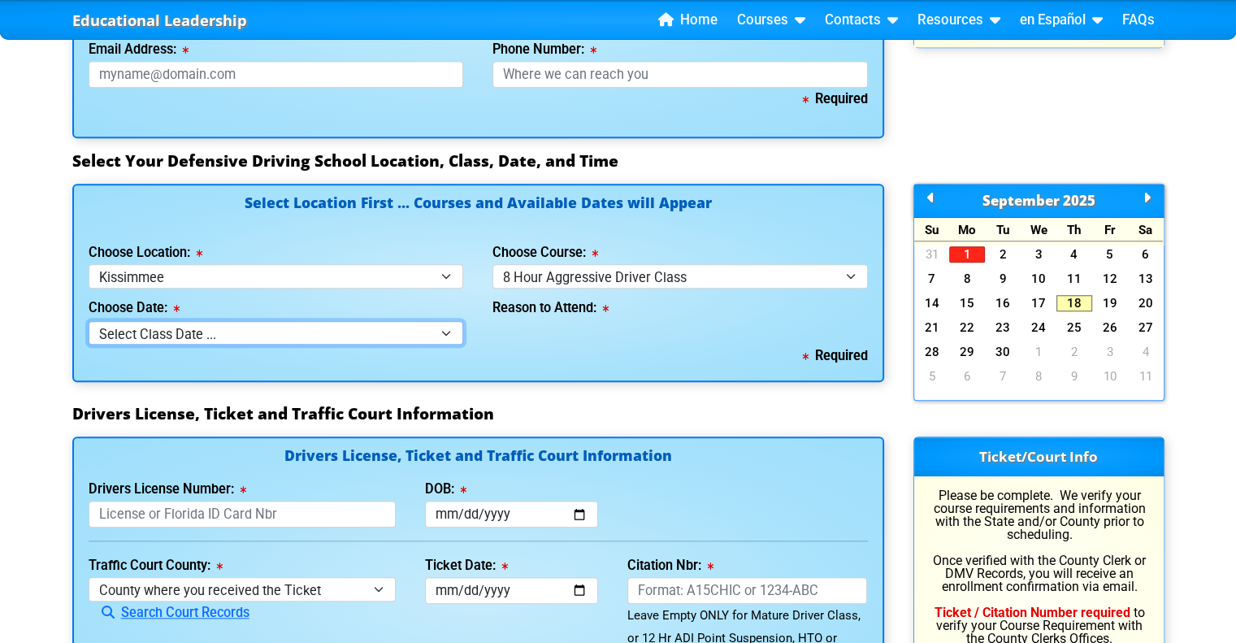
click at [365, 329] on select "Select Class Date ... Sep 10 -- (Registration Closed @ 4:30 pm)" at bounding box center [276, 333] width 375 height 24
select select "09/10/2025, 11"
click at [89, 321] on select "Select Class Date ... Sep 10 -- (Registration Closed @ 4:30 pm)" at bounding box center [276, 333] width 375 height 24
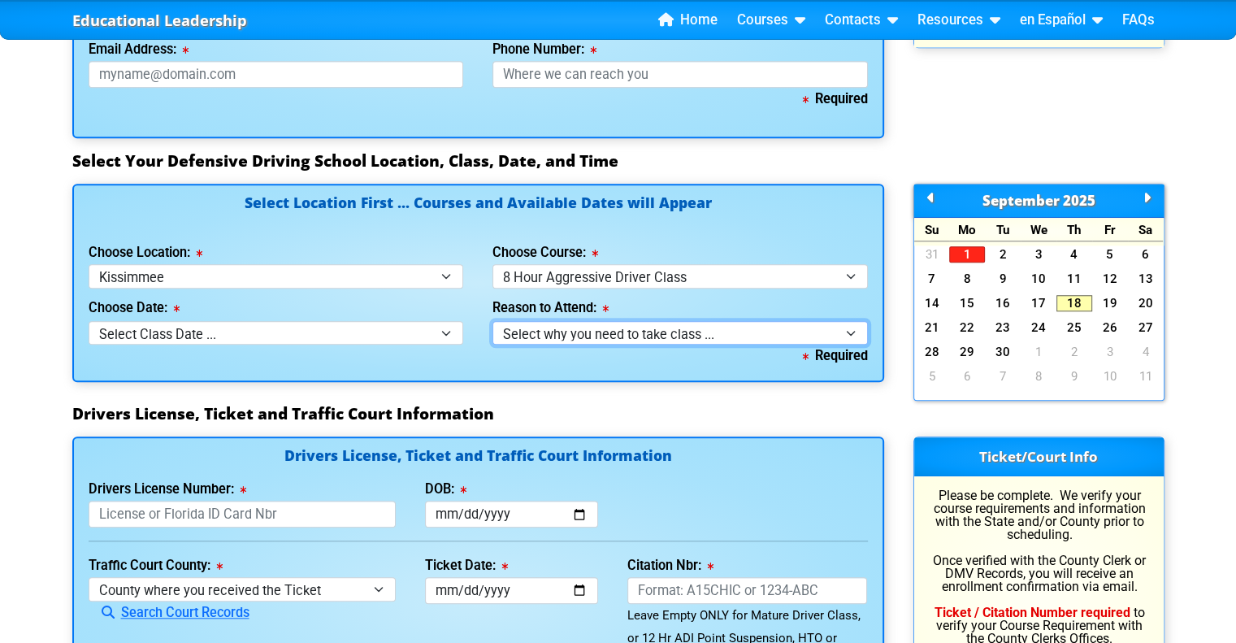
click at [630, 328] on select "Select why you need to take class ... Class Full - Please select another date o…" at bounding box center [679, 333] width 375 height 24
click at [492, 321] on select "Select why you need to take class ... Class Full - Please select another date o…" at bounding box center [679, 333] width 375 height 24
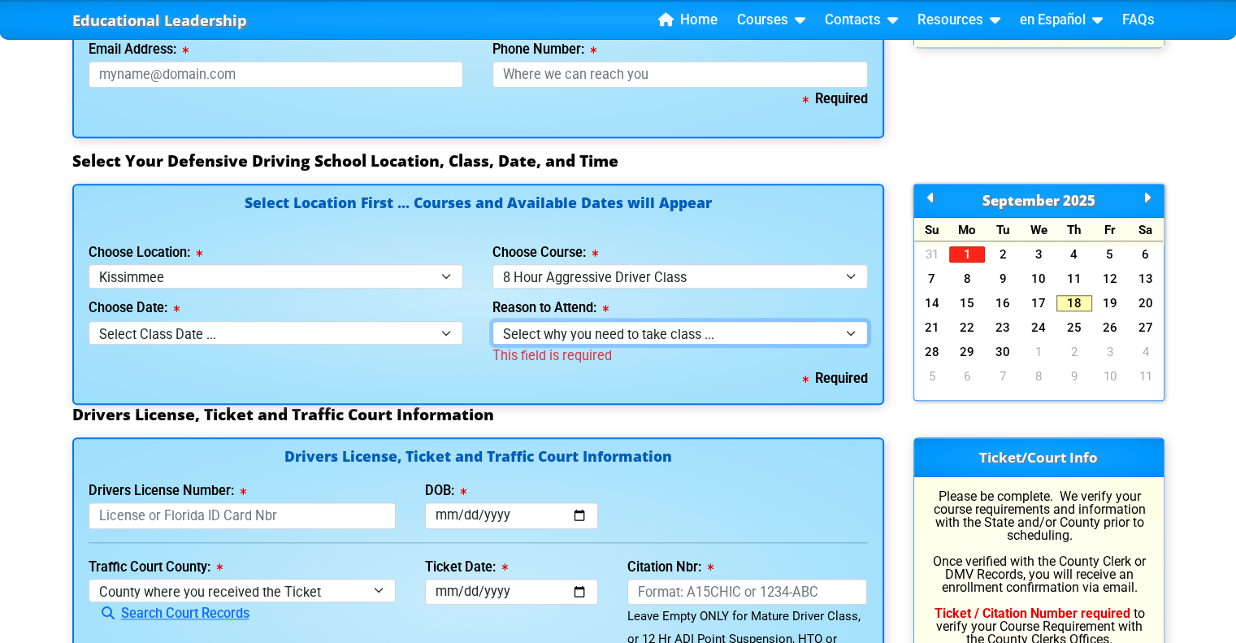
click at [604, 327] on select "Select why you need to take class ... Class Full - Please select another date o…" at bounding box center [679, 333] width 375 height 24
select select
click at [492, 321] on select "Select why you need to take class ... Class Full - Please select another date o…" at bounding box center [679, 333] width 375 height 24
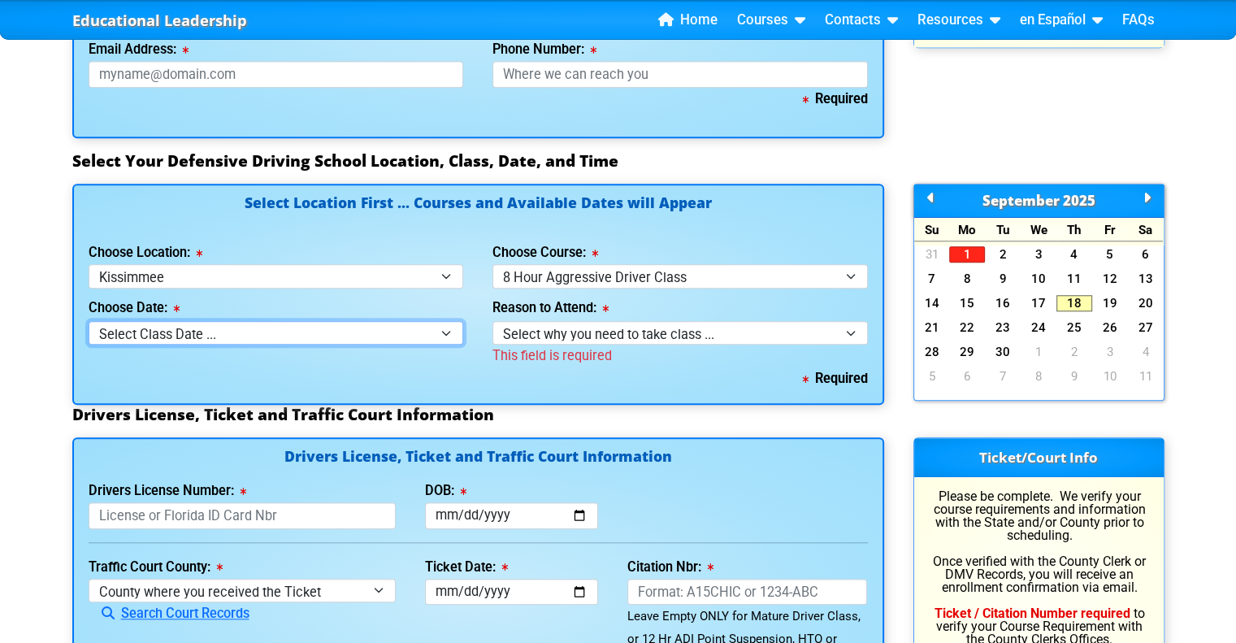
click at [424, 328] on select "Select Class Date ... Sep 10 -- (Registration Closed @ 4:30 pm)" at bounding box center [276, 333] width 375 height 24
select select
click at [89, 321] on select "Select Class Date ... Sep 10 -- (Registration Closed @ 4:30 pm)" at bounding box center [276, 333] width 375 height 24
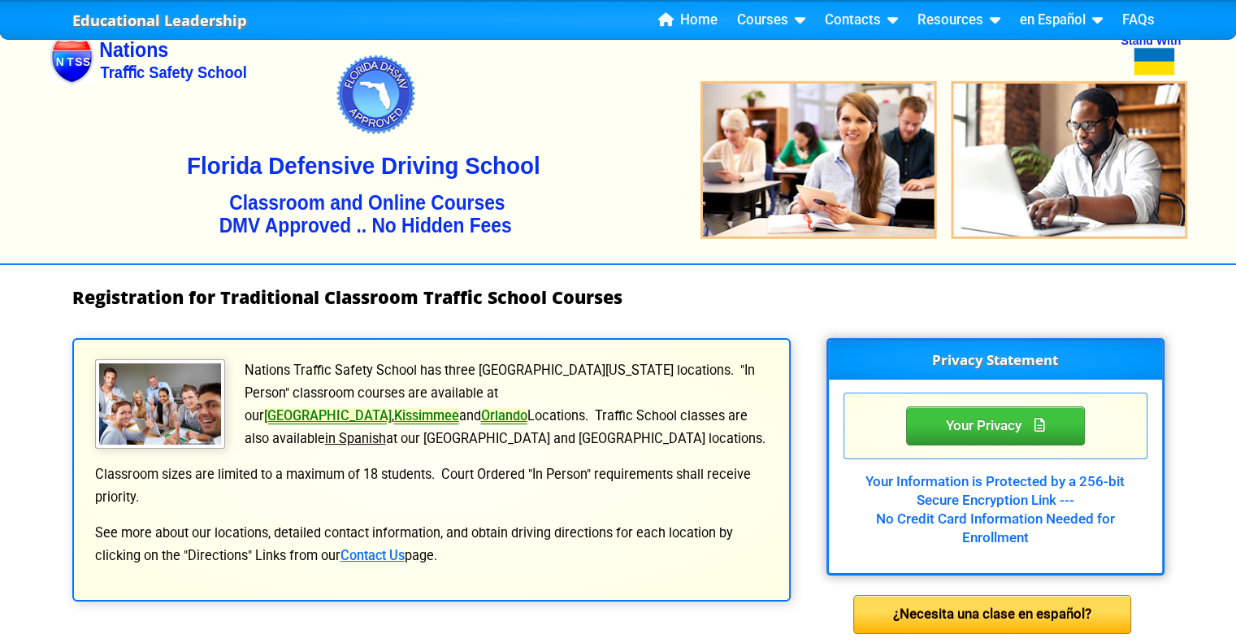
scroll to position [0, 0]
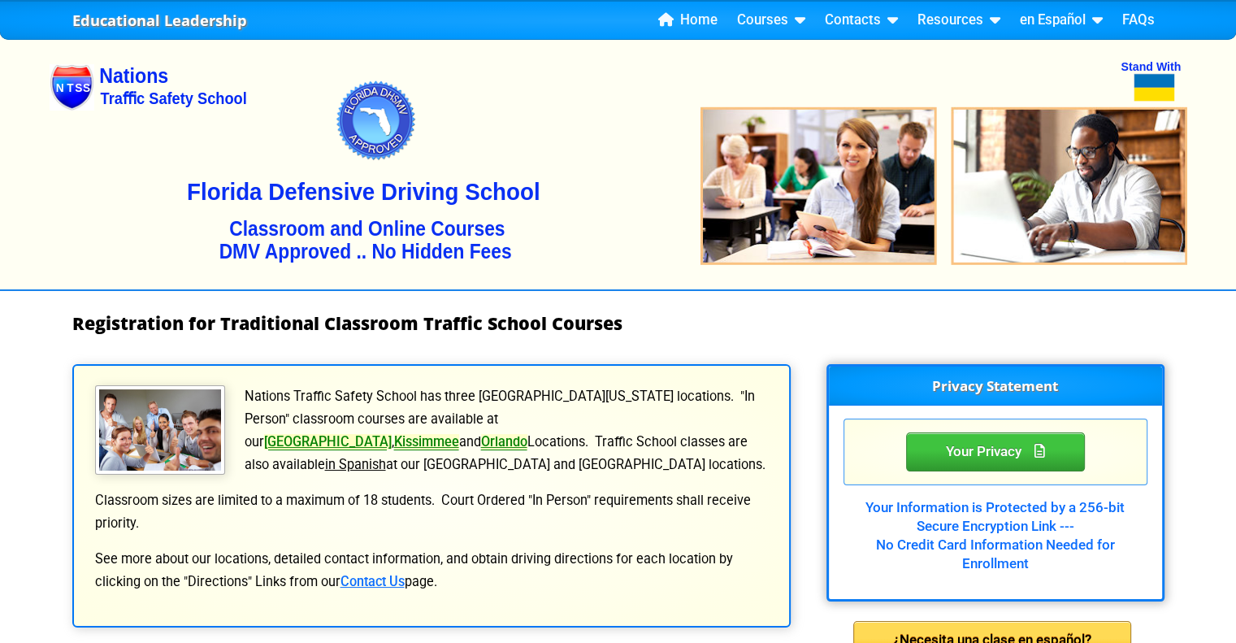
click at [392, 434] on link "[GEOGRAPHIC_DATA]" at bounding box center [328, 441] width 128 height 15
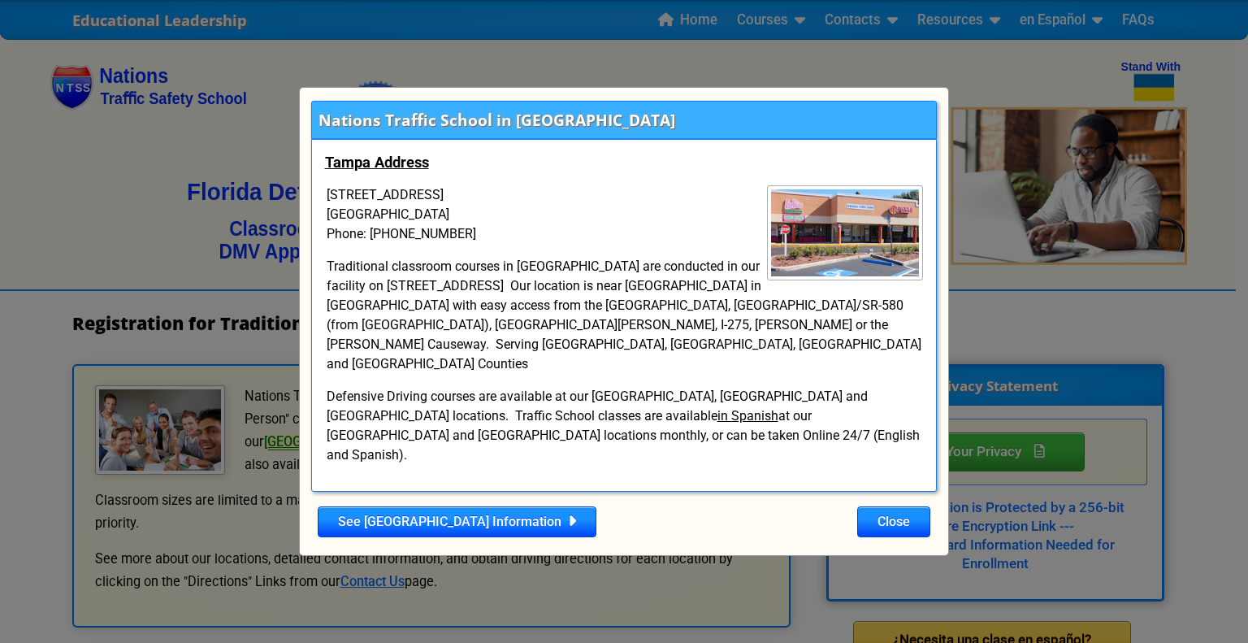
click at [1001, 397] on div "Nations Traffic School in Tampa Tampa Address 10009 W Hillsborough Ave Tampa, F…" at bounding box center [624, 321] width 1248 height 643
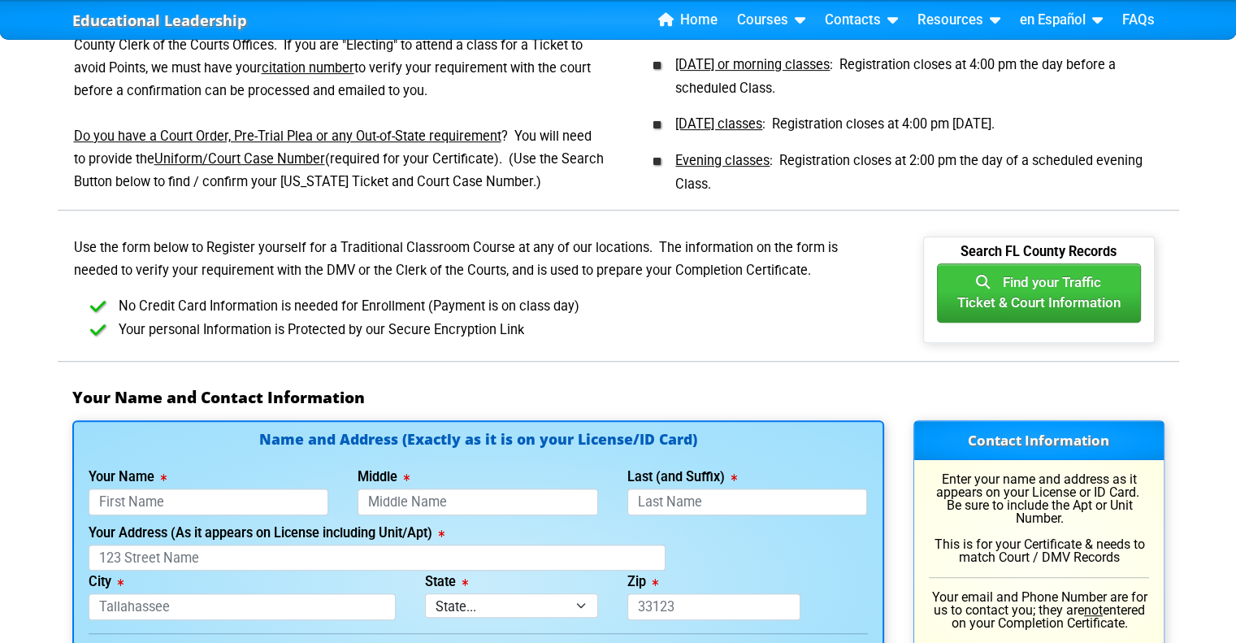
scroll to position [1248, 0]
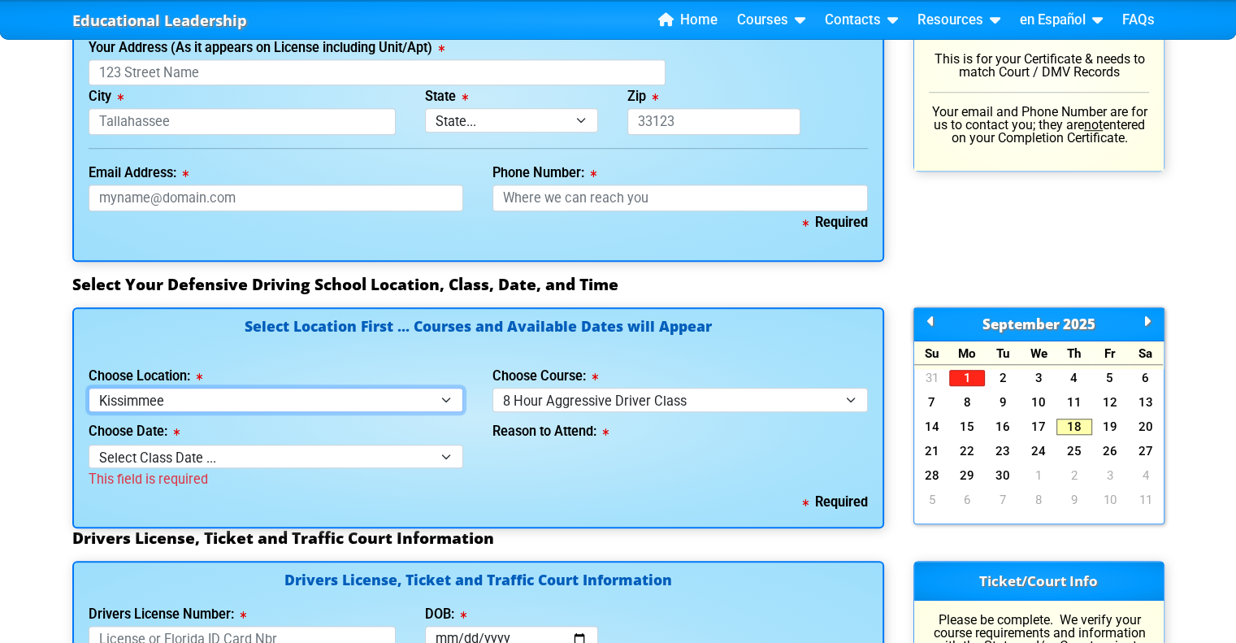
click at [370, 407] on select "Select Location ... Tampa Orlando Kissimmee Tampa - en español Kissimmee - en e…" at bounding box center [276, 400] width 375 height 24
select select "2"
click at [89, 388] on select "Select Location ... Tampa Orlando Kissimmee Tampa - en español Kissimmee - en e…" at bounding box center [276, 400] width 375 height 24
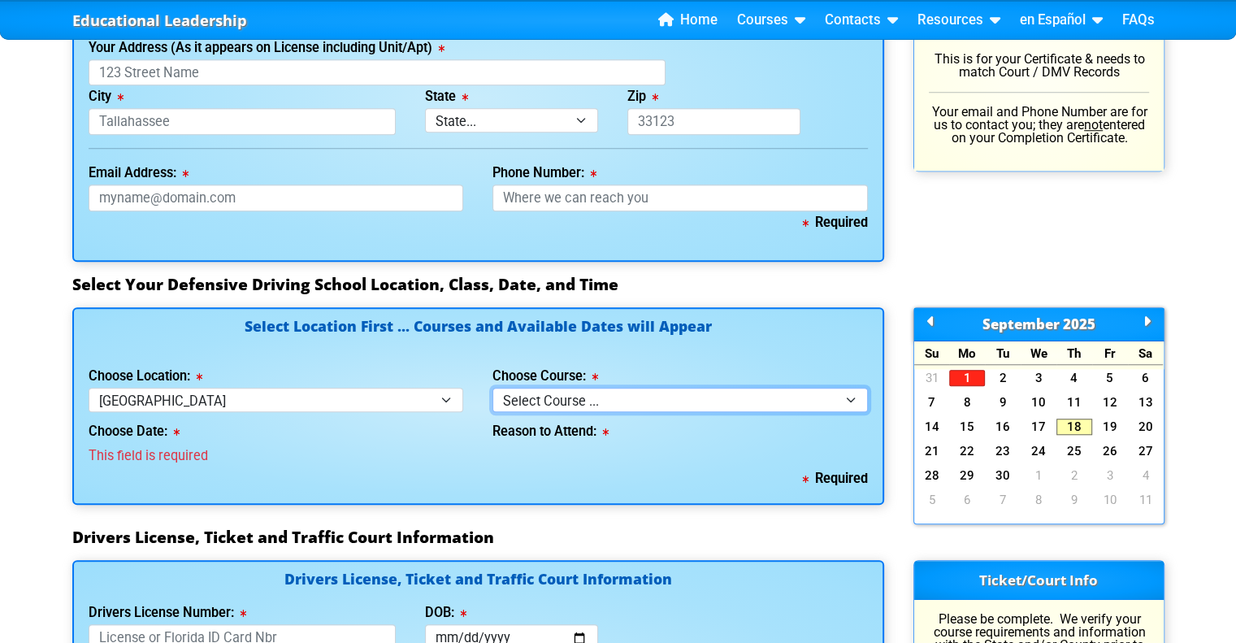
click at [578, 392] on select "Select Course ... 4 Hour BDI Class (Basic Course & TCAC) 4 Hour Under 25 Class …" at bounding box center [679, 400] width 375 height 24
select select "4"
click at [492, 388] on select "Select Course ... 4 Hour BDI Class (Basic Course & TCAC) 4 Hour Under 25 Class …" at bounding box center [679, 400] width 375 height 24
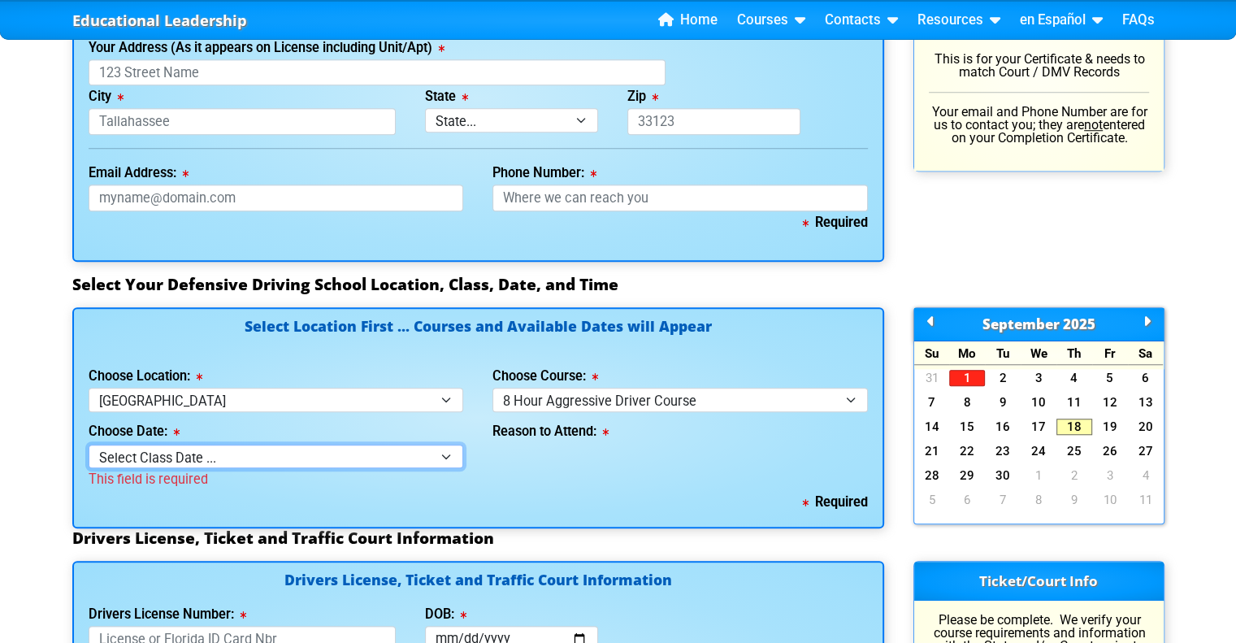
click at [312, 460] on select "Select Class Date ... Sep 17 -- (Registration Closed - Class Full) Sep 20 -- (S…" at bounding box center [276, 456] width 375 height 24
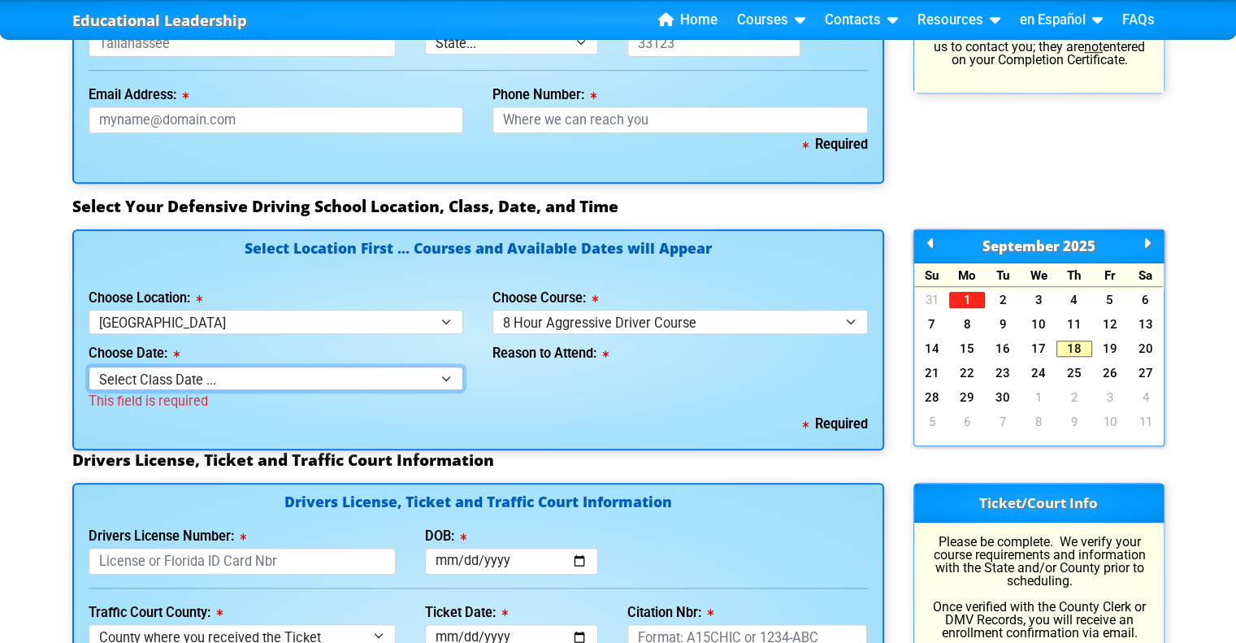
scroll to position [1326, 0]
click at [440, 376] on select "Select Class Date ... Sep 17 -- (Registration Closed - Class Full) Sep 20 -- (S…" at bounding box center [276, 378] width 375 height 24
click at [308, 378] on select "Select Class Date ... Sep 17 -- (Registration Closed - Class Full) Sep 20 -- (S…" at bounding box center [276, 378] width 375 height 24
select select "09/20/2025, 6"
click at [89, 366] on select "Select Class Date ... Sep 17 -- (Registration Closed - Class Full) Sep 20 -- (S…" at bounding box center [276, 378] width 375 height 24
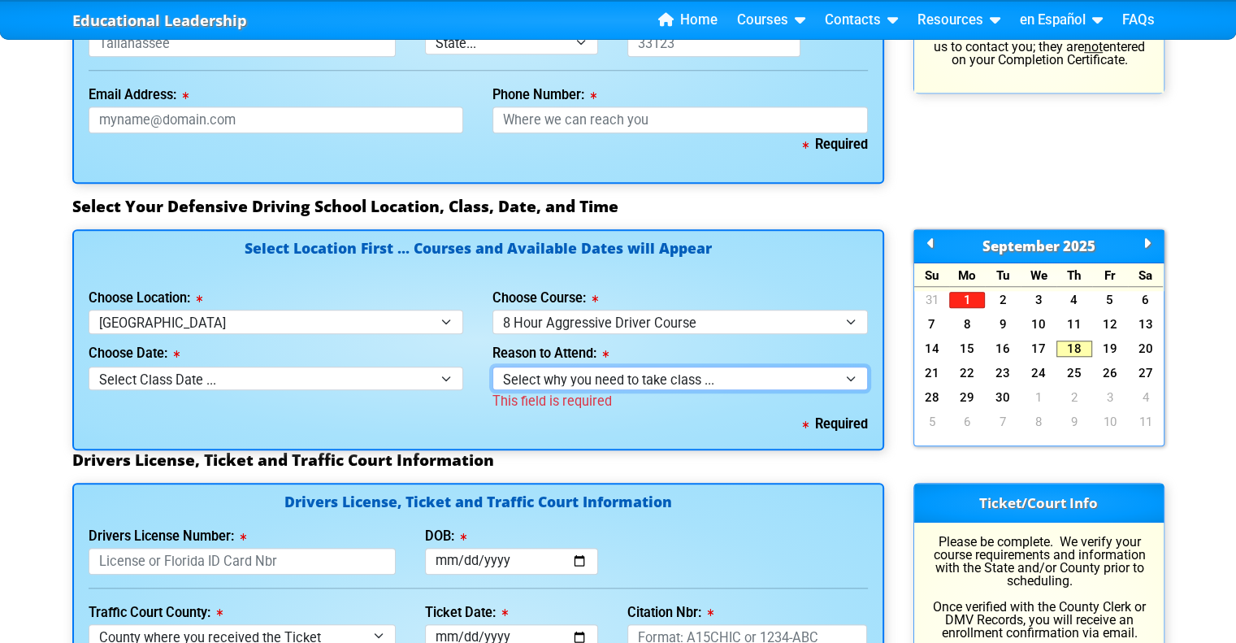
click at [639, 368] on select "Select why you need to take class ... Court Order - 8 Hour Aggressive Driver Co…" at bounding box center [679, 378] width 375 height 24
select select "8 Hour Aggressive Driver - Court Ordered"
click at [492, 366] on select "Select why you need to take class ... Court Order - 8 Hour Aggressive Driver Co…" at bounding box center [679, 378] width 375 height 24
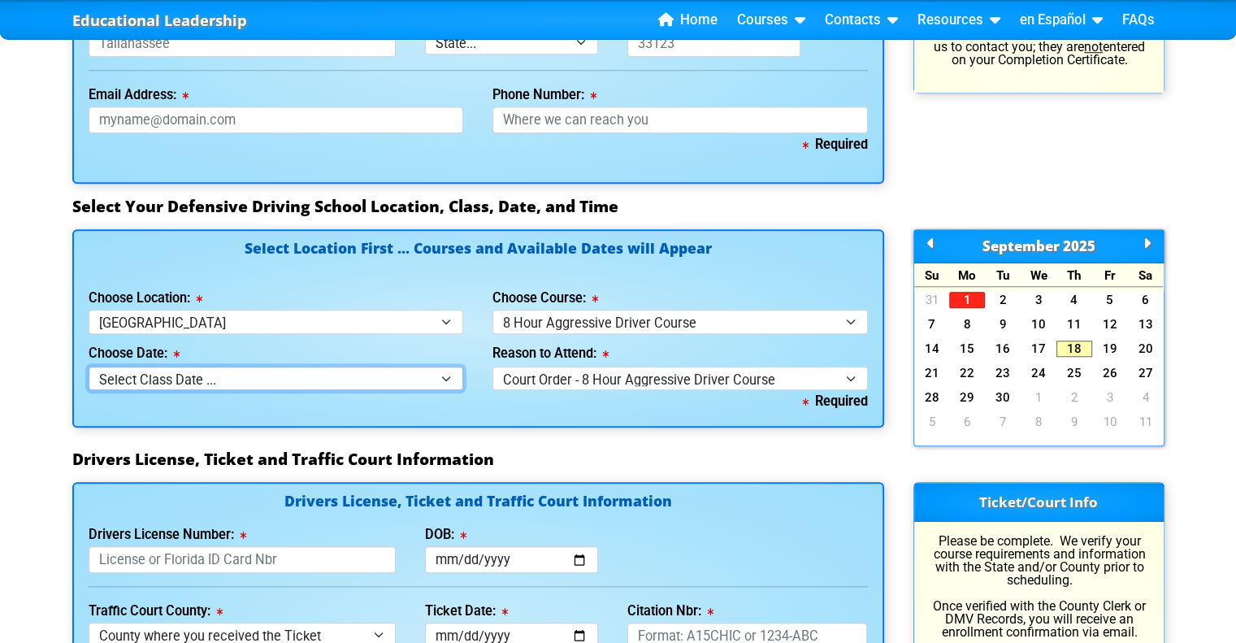
click at [412, 381] on select "Select Class Date ... Sep 17 -- (Registration Closed - Class Full) Sep 20 -- (S…" at bounding box center [276, 378] width 375 height 24
click at [545, 408] on div "Required" at bounding box center [478, 401] width 779 height 23
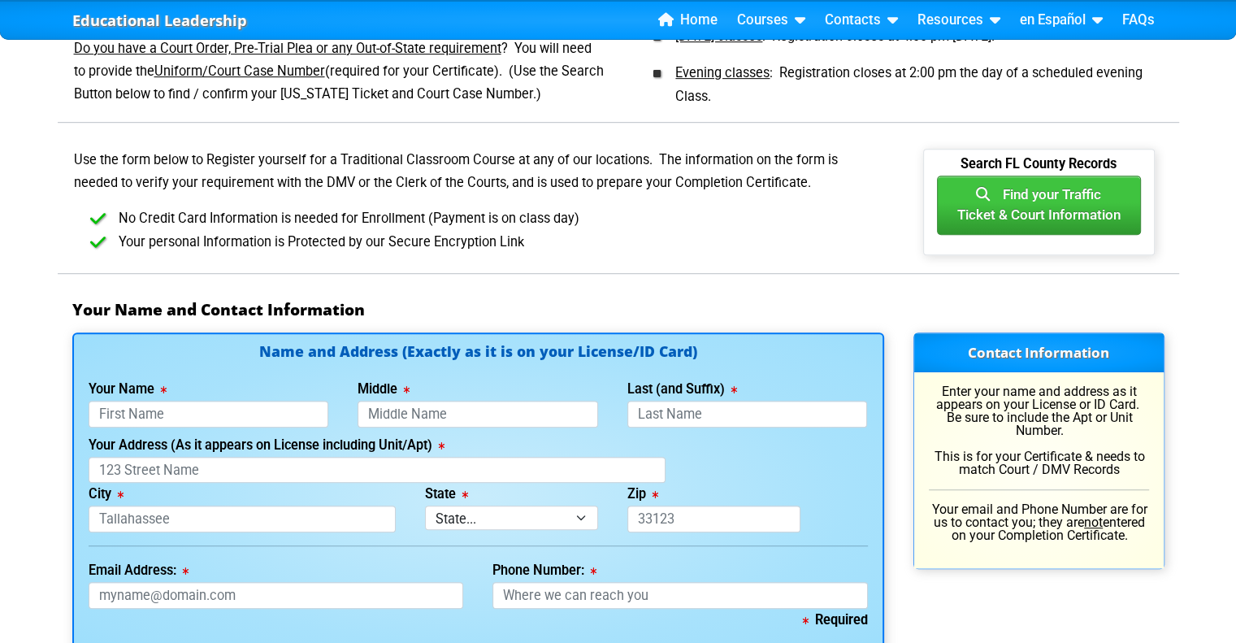
scroll to position [845, 0]
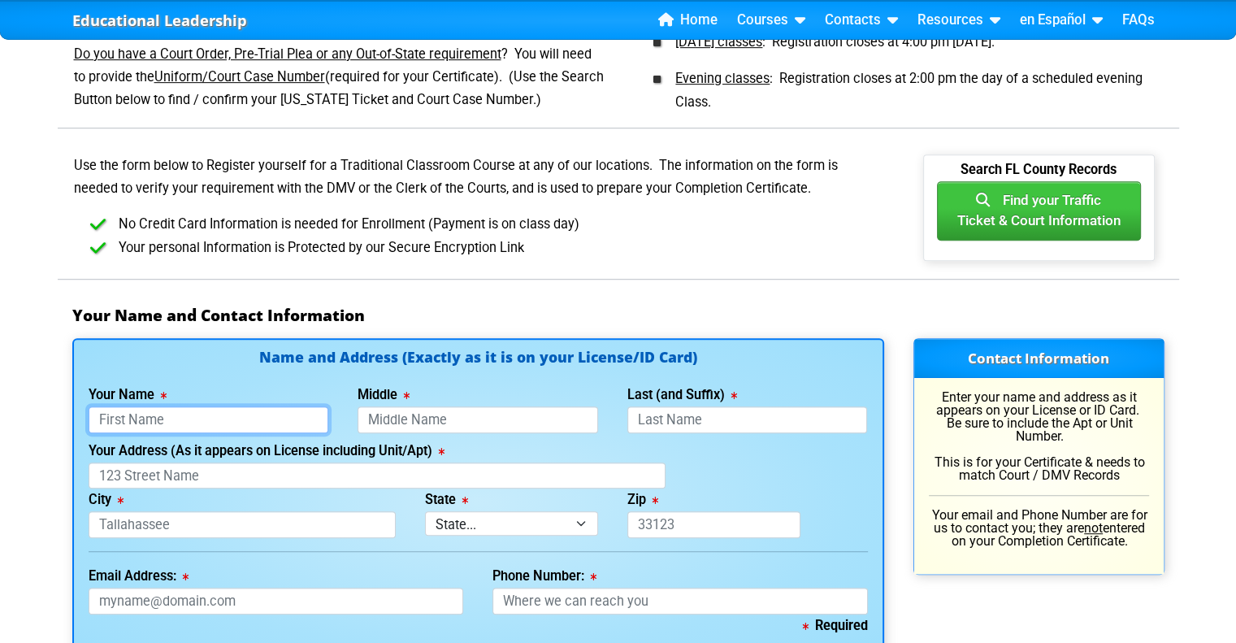
click at [193, 418] on input "Your Name" at bounding box center [209, 419] width 240 height 27
type input "[PERSON_NAME]"
type input "Roman"
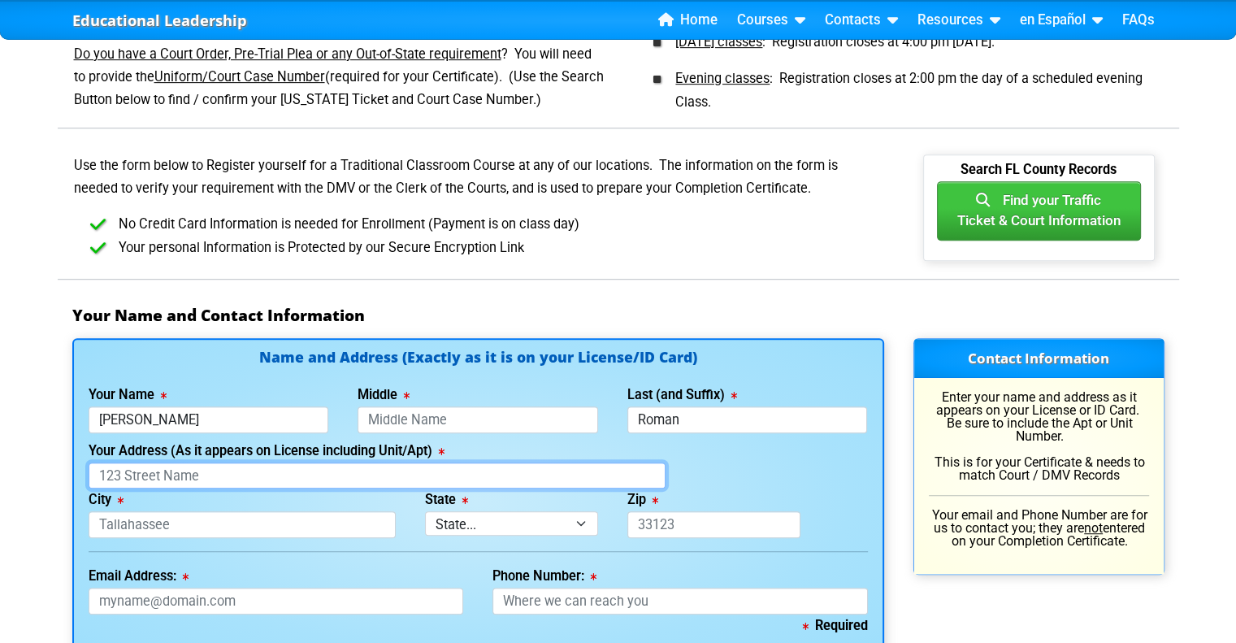
type input "363 Chelmsford Ct"
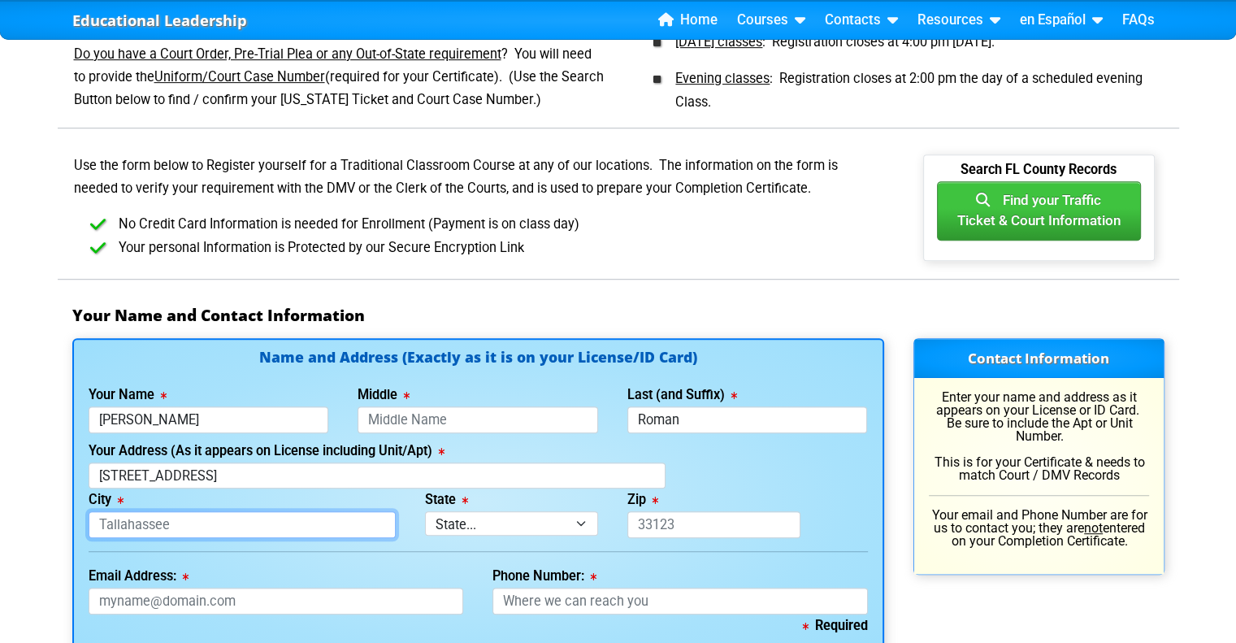
type input "Kissimmee"
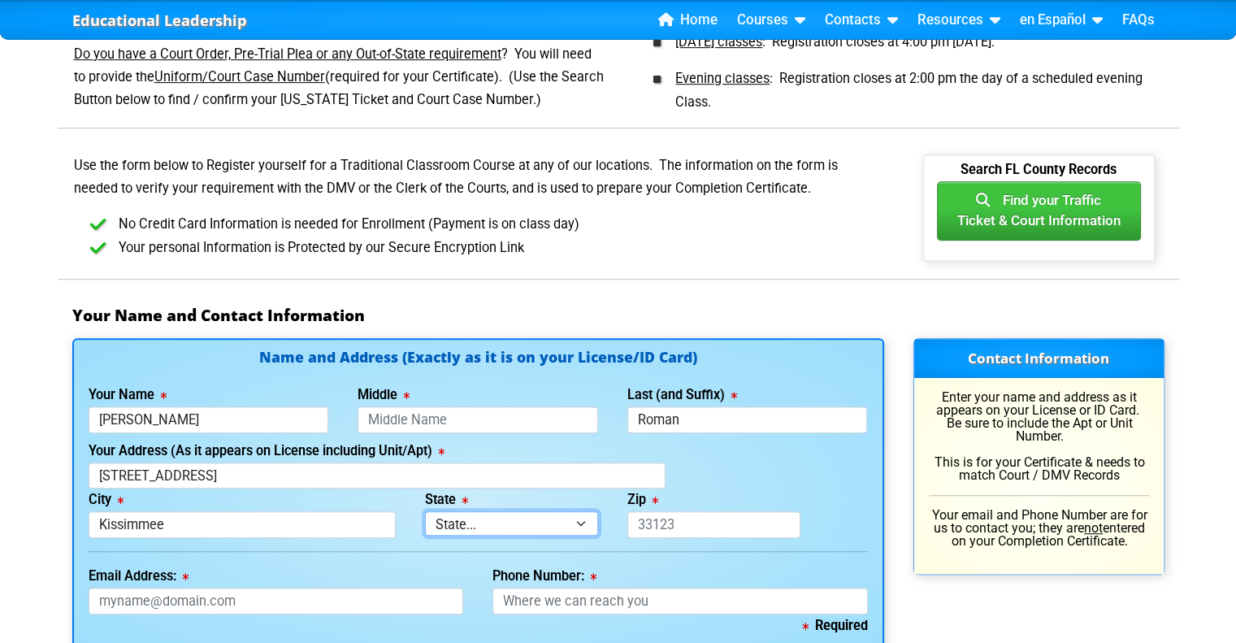
select select "{"fullName":"Florida","abbreviation":"FL","uniqueId":"1d559909-6cf0-4a4d-848e-a…"
type input "34758"
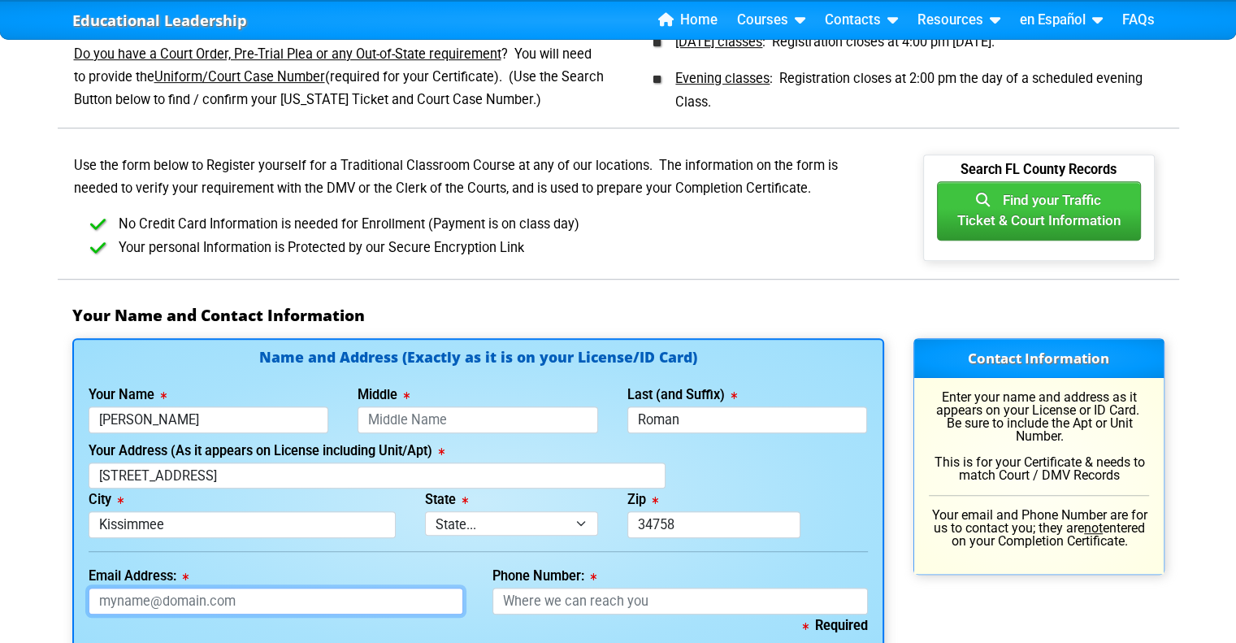
type input "[EMAIL_ADDRESS][DOMAIN_NAME]"
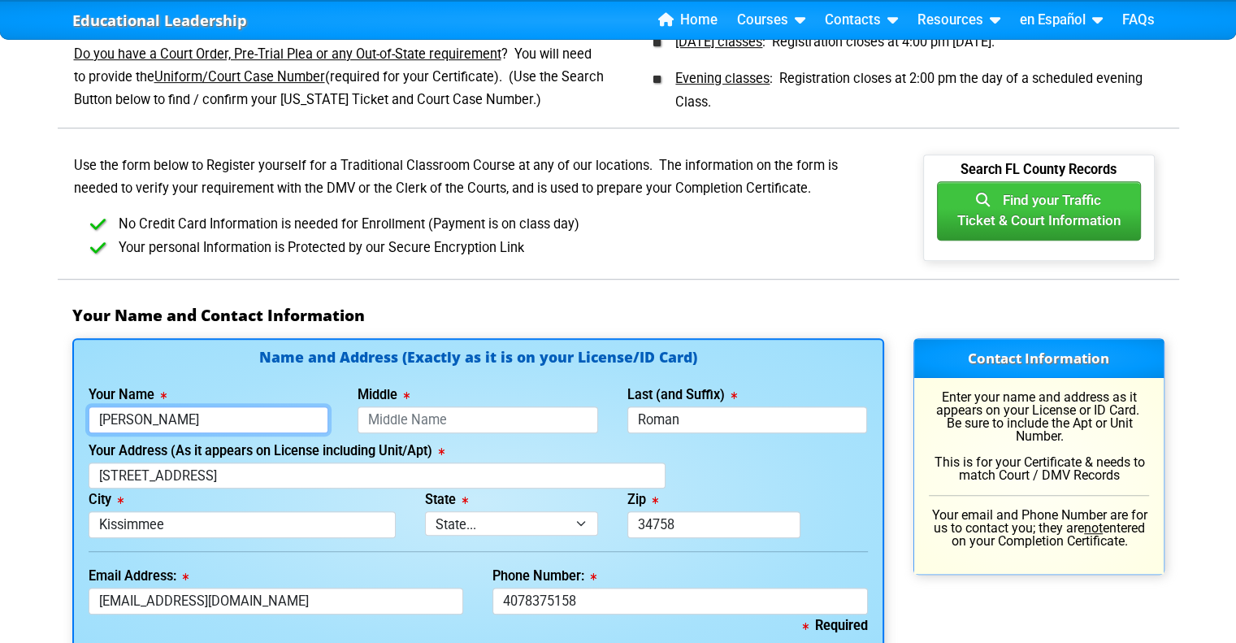
type input "[PHONE_NUMBER]"
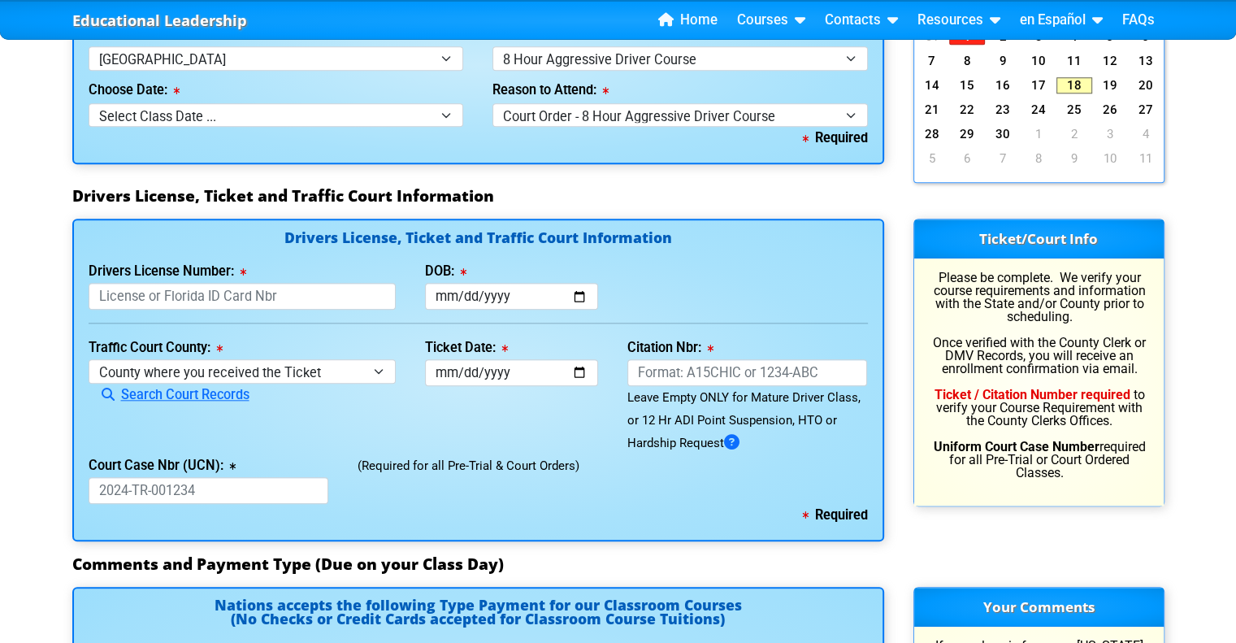
scroll to position [1595, 0]
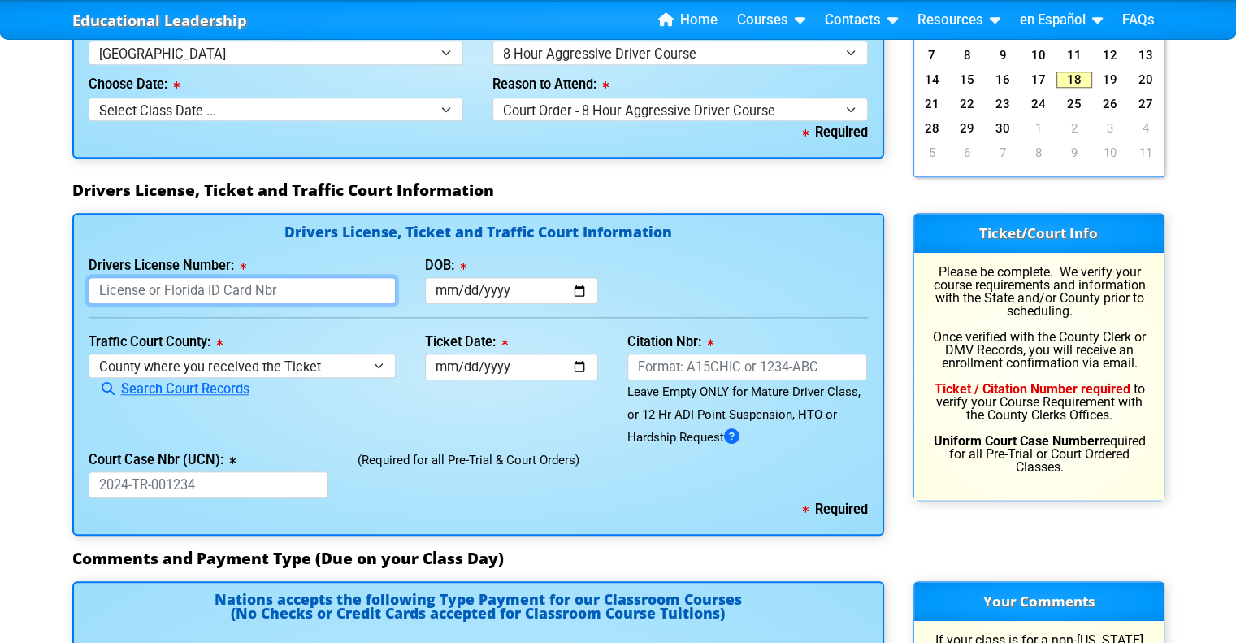
click at [253, 278] on input "Drivers License Number:" at bounding box center [243, 290] width 308 height 27
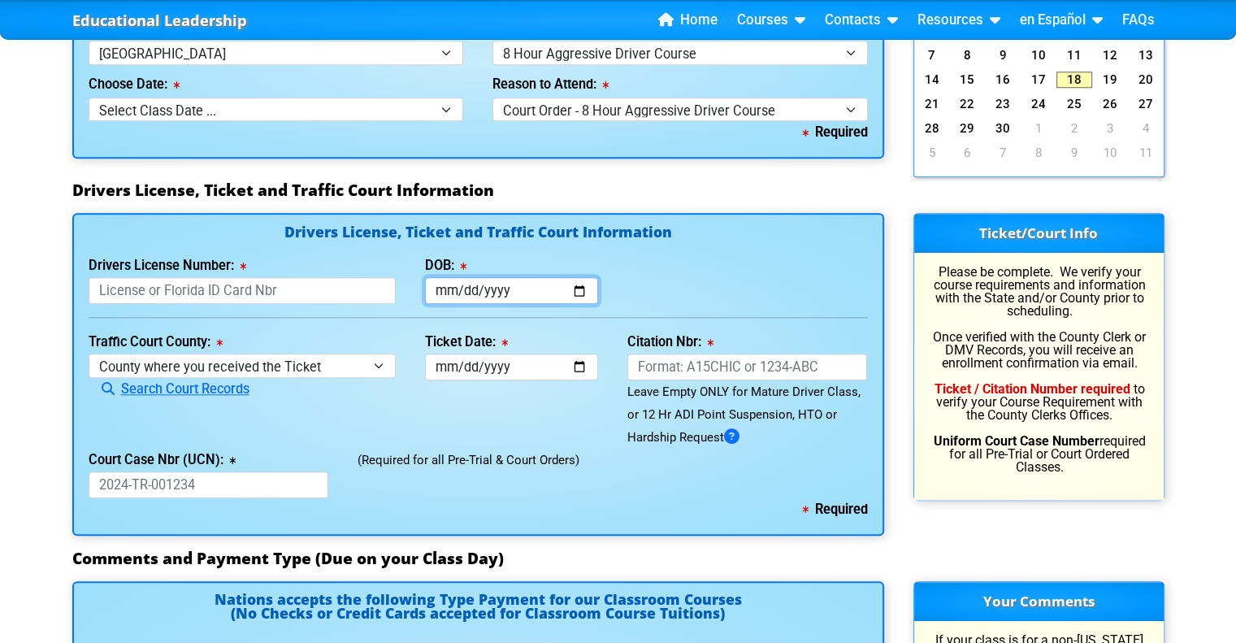
click at [453, 294] on input "DOB:" at bounding box center [511, 290] width 173 height 27
click at [497, 281] on input "0020-04-22" at bounding box center [511, 290] width 173 height 27
type input "[DATE]"
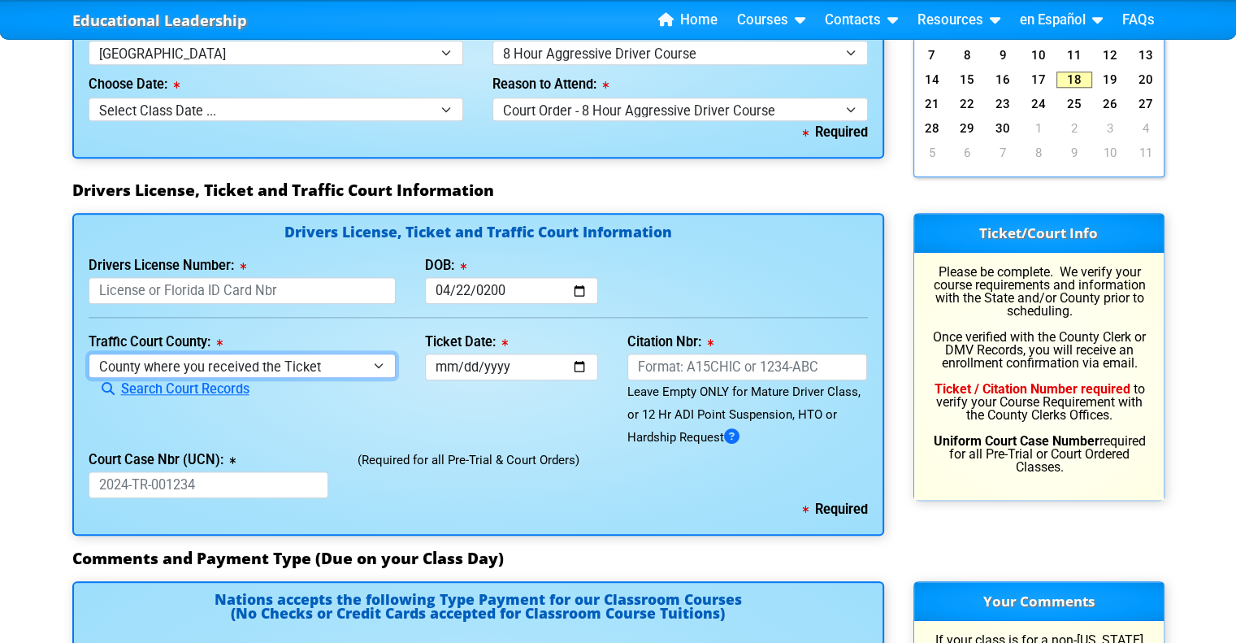
click at [303, 362] on select "County where you received the Ticket Out of State Out of State - Georgia Out of…" at bounding box center [243, 365] width 308 height 24
select select "{"countyName":"Orange","state":"FL","uniqueId":"72cd9516-2a86-4b1d-9e65-12a0ae9…"
click at [89, 353] on select "County where you received the Ticket Out of State Out of State - Georgia Out of…" at bounding box center [243, 365] width 308 height 24
click at [210, 391] on link "Search Court Records" at bounding box center [169, 388] width 161 height 15
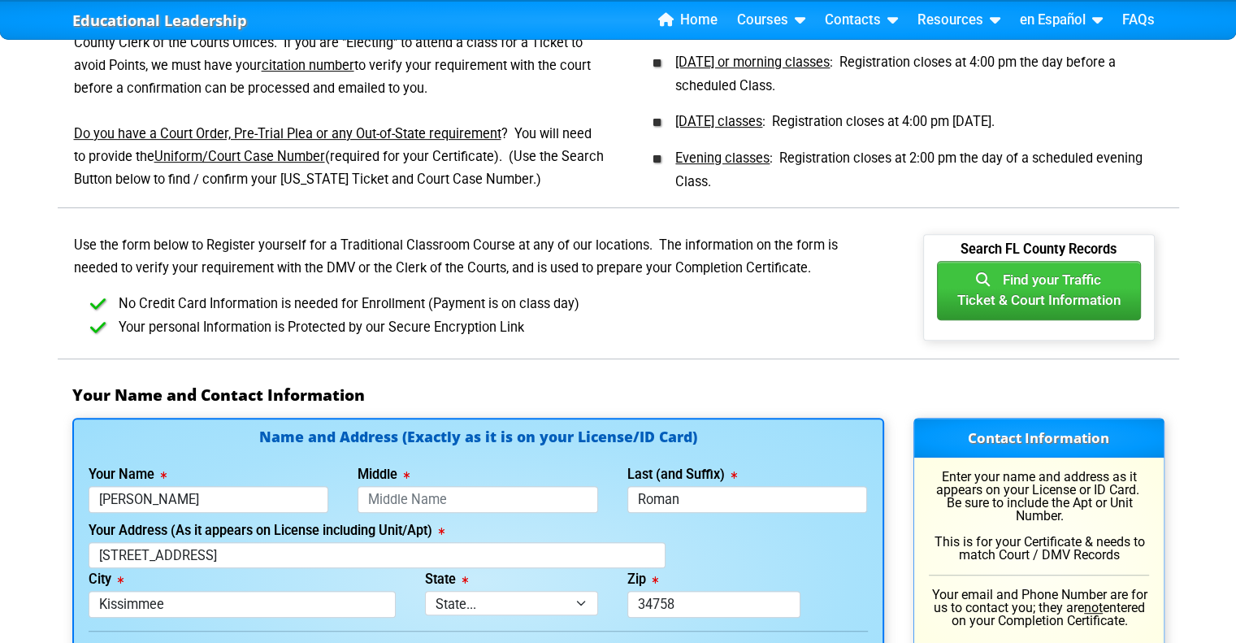
scroll to position [749, 0]
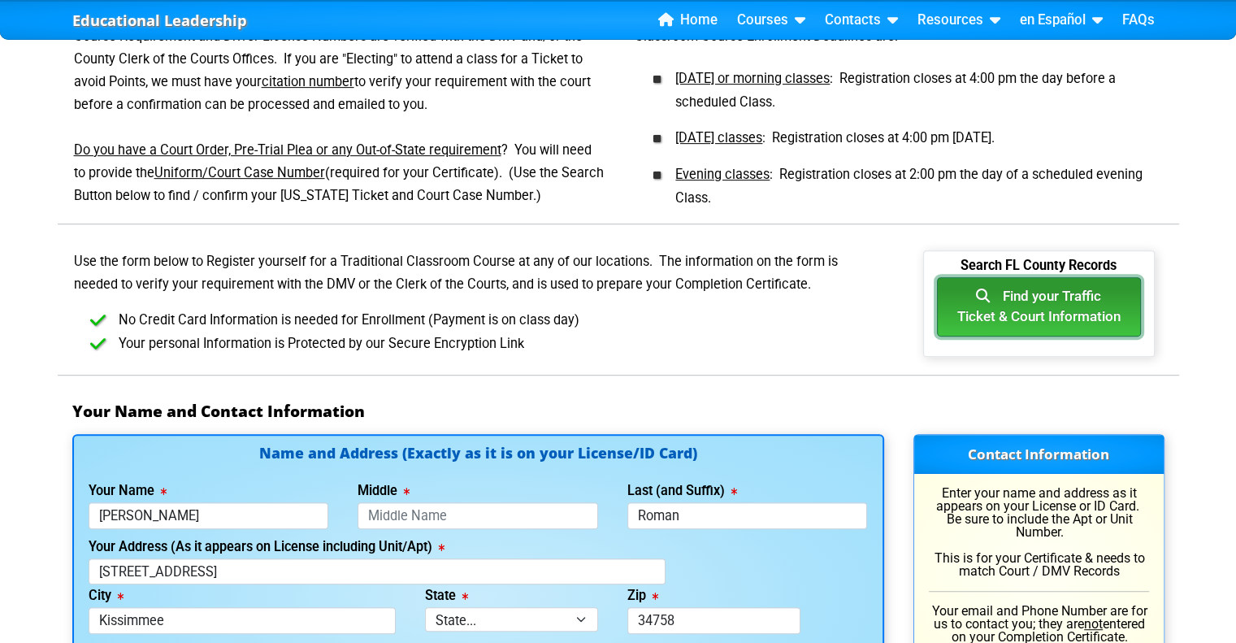
click at [1086, 308] on button "Find your Traffic Ticket & Court Information" at bounding box center [1039, 306] width 204 height 59
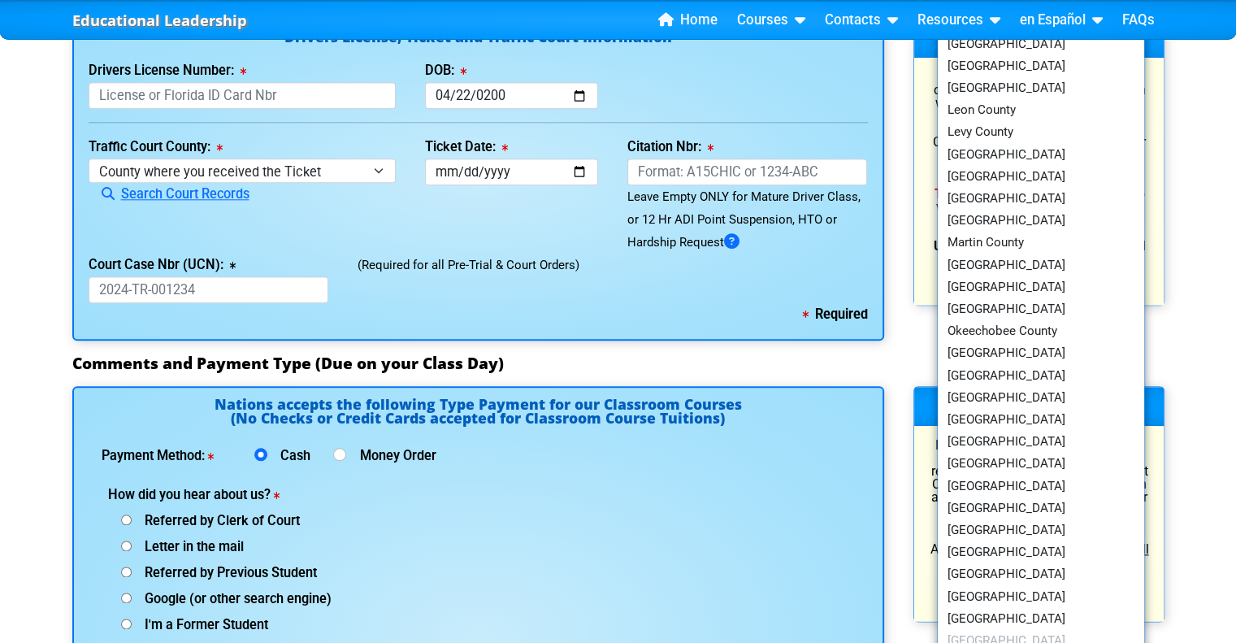
scroll to position [1791, 0]
click at [1004, 353] on link "[GEOGRAPHIC_DATA]" at bounding box center [1041, 352] width 207 height 22
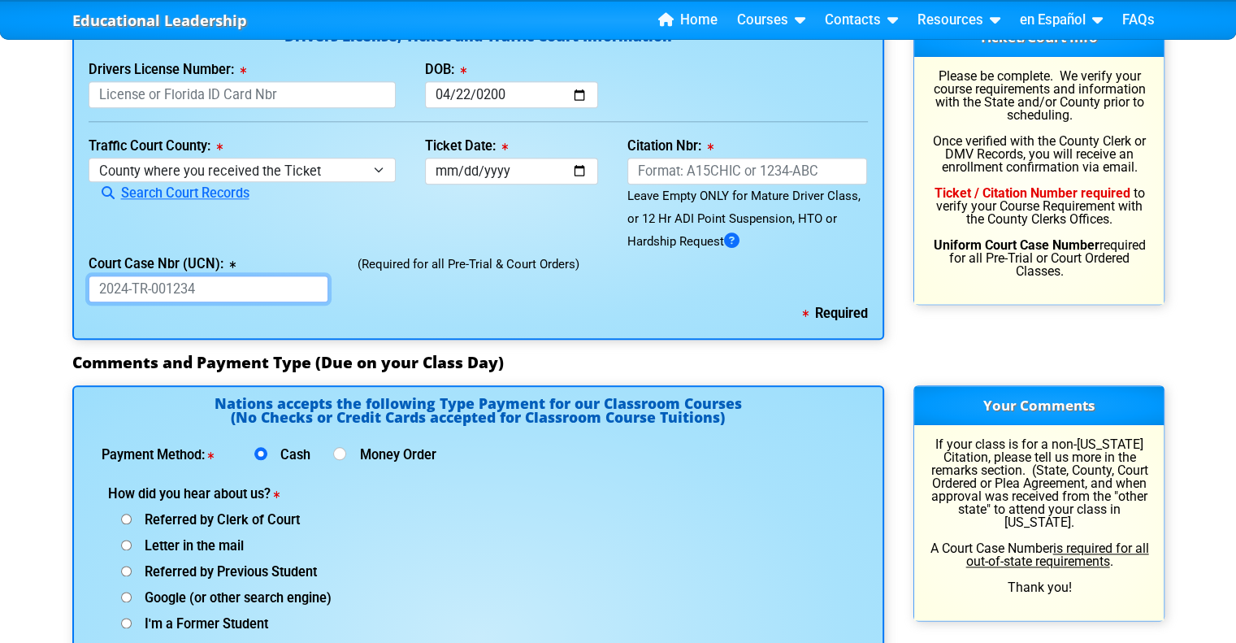
click at [250, 283] on input "Court Case Nbr (UCN):" at bounding box center [209, 288] width 240 height 27
click at [175, 279] on input "Court Case Nbr (UCN):" at bounding box center [209, 288] width 240 height 27
paste input "2025-TR-502037-A-O"
type input "2025-TR-502037-A-O"
click at [340, 243] on div "Traffic Court County: County where you received the Ticket Out of State Out of …" at bounding box center [242, 194] width 337 height 118
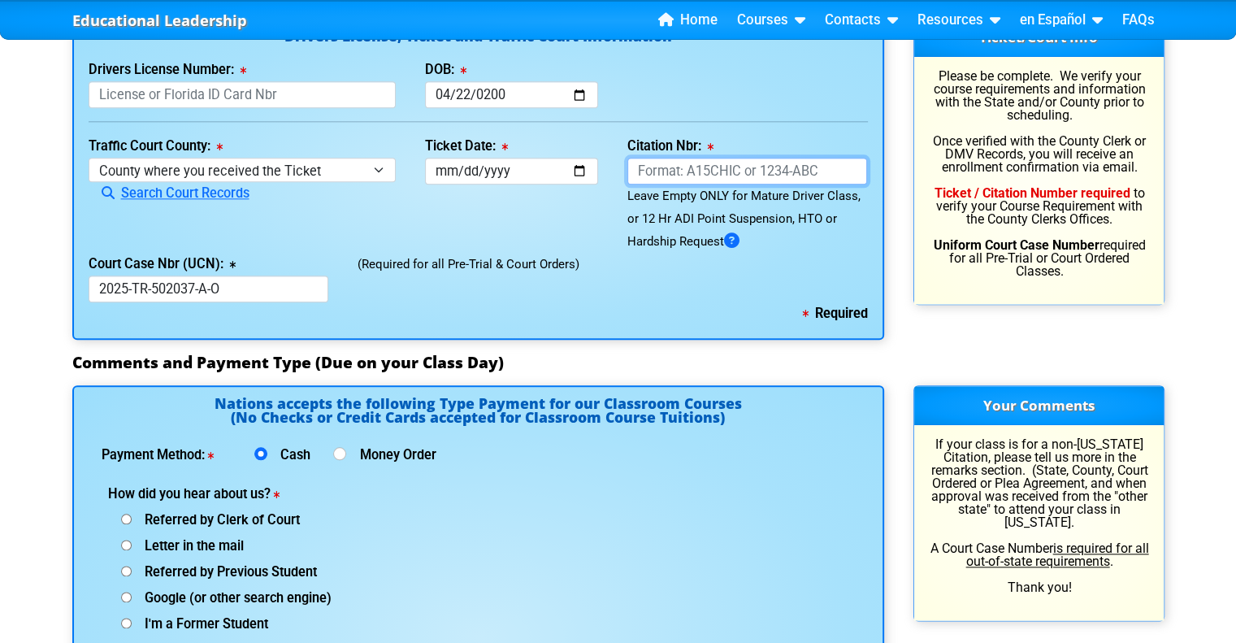
click at [673, 168] on input "Citation Nbr:" at bounding box center [747, 171] width 240 height 27
click at [625, 214] on div "Citation Nbr: This field is required Leave Empty ONLY for Mature Driver Class, …" at bounding box center [748, 194] width 270 height 118
click at [743, 168] on input "Citation Nbr:" at bounding box center [747, 171] width 240 height 27
paste input "ALF5TME"
type input "ALF5TME"
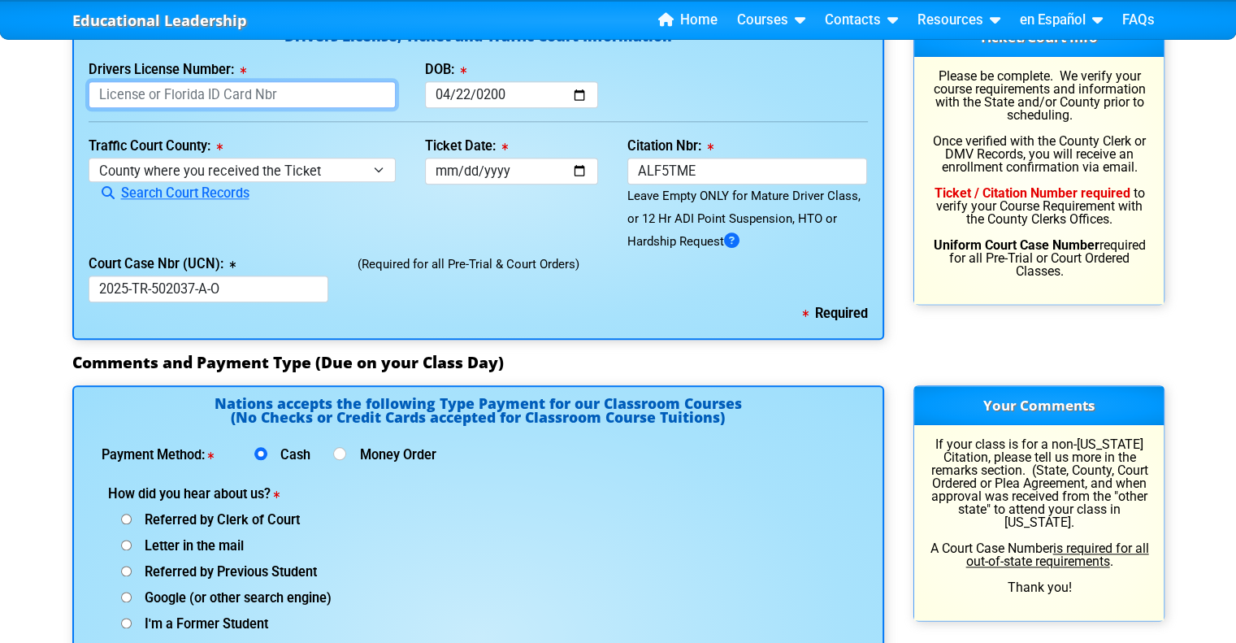
click at [232, 97] on input "Drivers License Number:" at bounding box center [243, 94] width 308 height 27
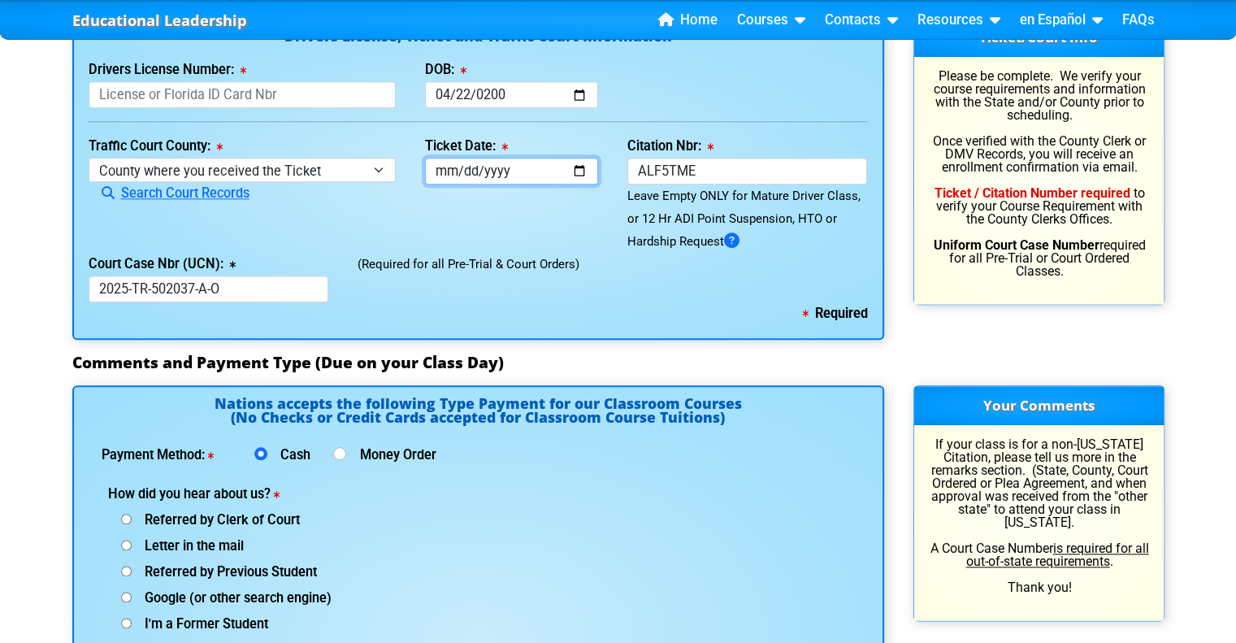
click at [444, 166] on input "Ticket Date:" at bounding box center [511, 171] width 173 height 27
click at [537, 168] on input "Ticket Date:" at bounding box center [511, 171] width 173 height 27
type input "[DATE]"
click at [468, 209] on div "Ticket Date: 2025-06-03" at bounding box center [511, 194] width 202 height 118
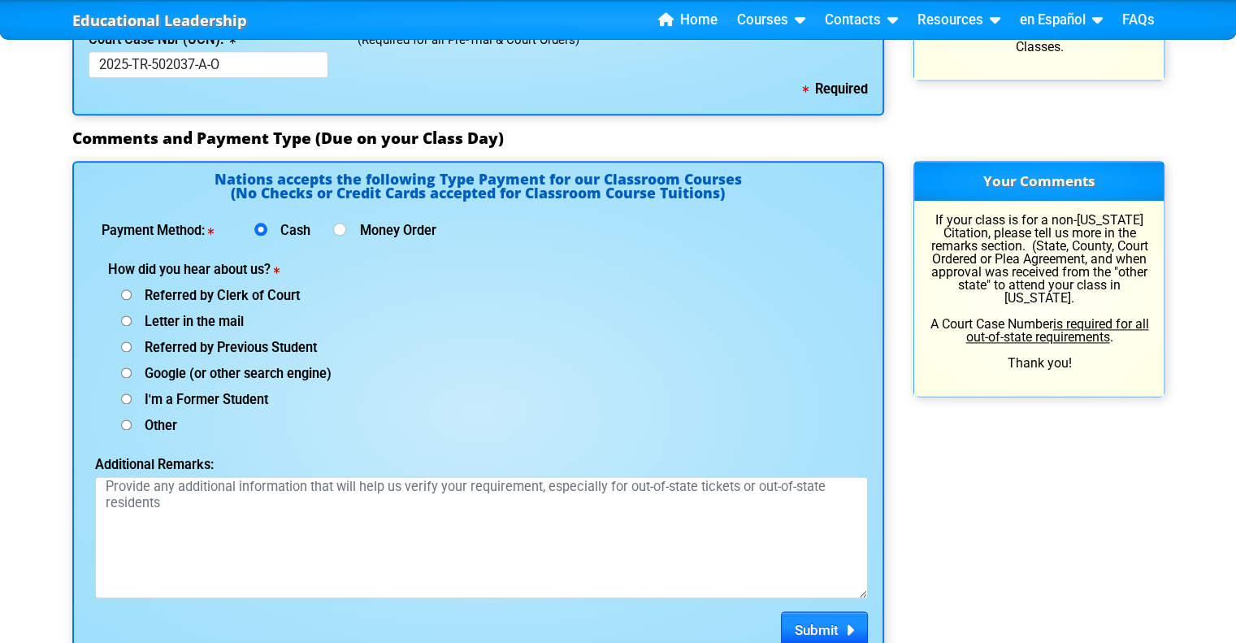
scroll to position [2017, 0]
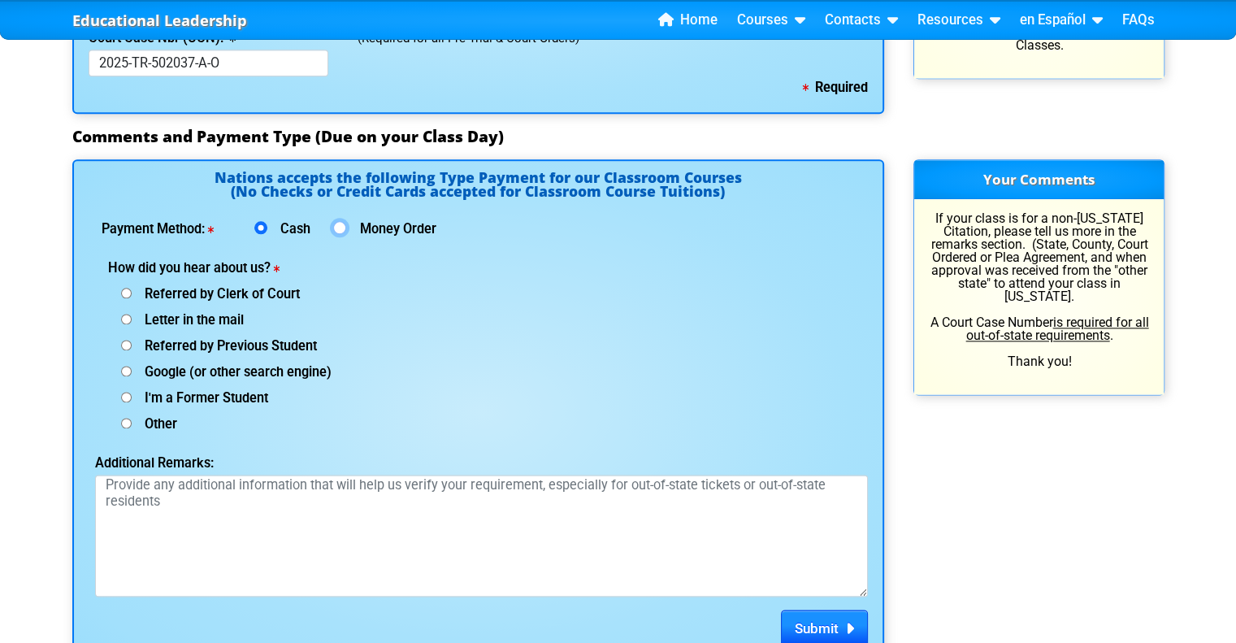
click at [338, 224] on input "Money Order" at bounding box center [339, 227] width 13 height 13
radio input "true"
click at [260, 228] on input "Cash" at bounding box center [260, 227] width 13 height 13
radio input "true"
click at [121, 424] on input "Other (specify below)" at bounding box center [126, 423] width 11 height 11
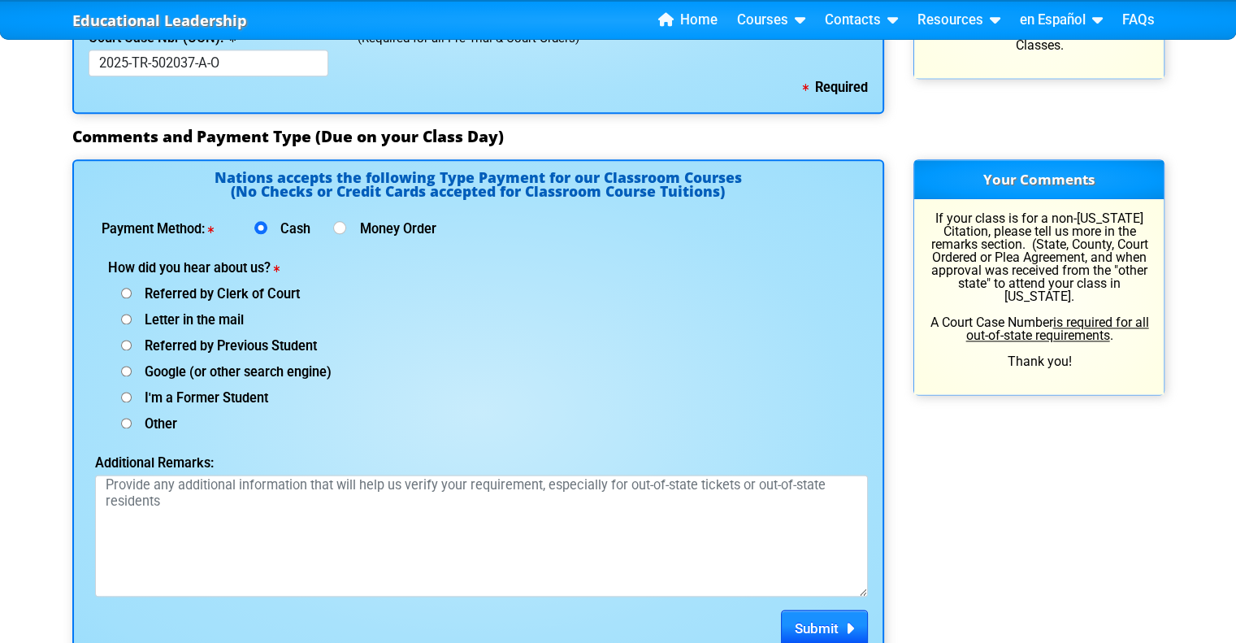
radio input "true"
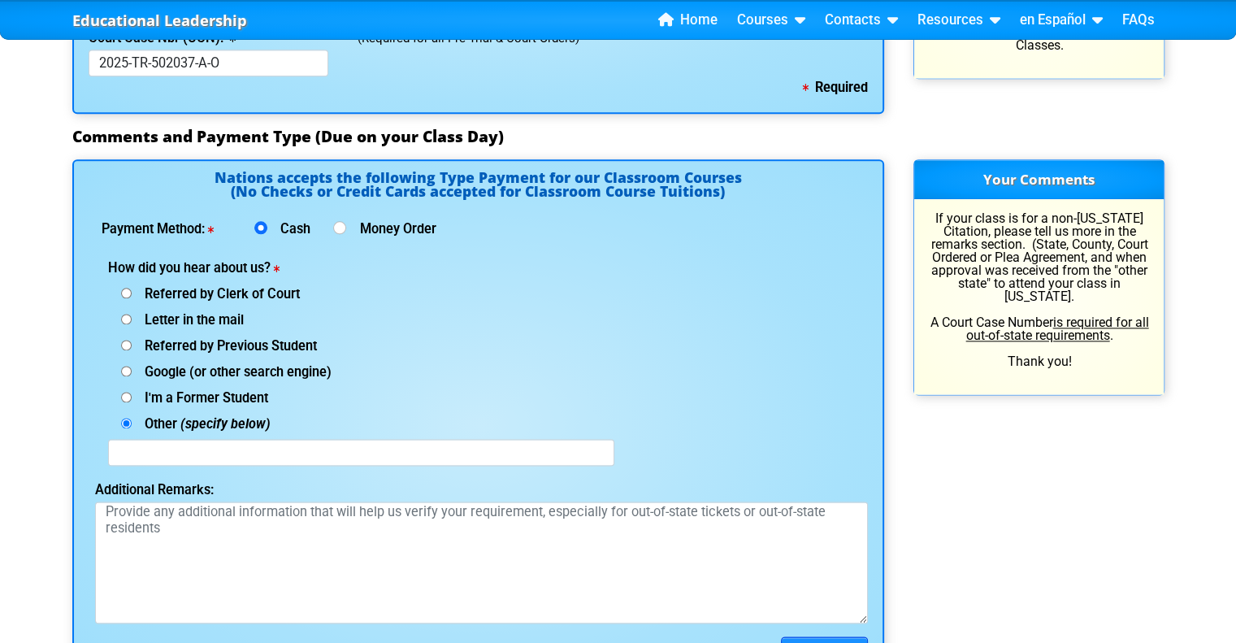
click at [122, 366] on label "Google (or other search engine)" at bounding box center [219, 372] width 223 height 13
click at [122, 366] on input "Google (or other search engine)" at bounding box center [126, 371] width 11 height 11
radio input "true"
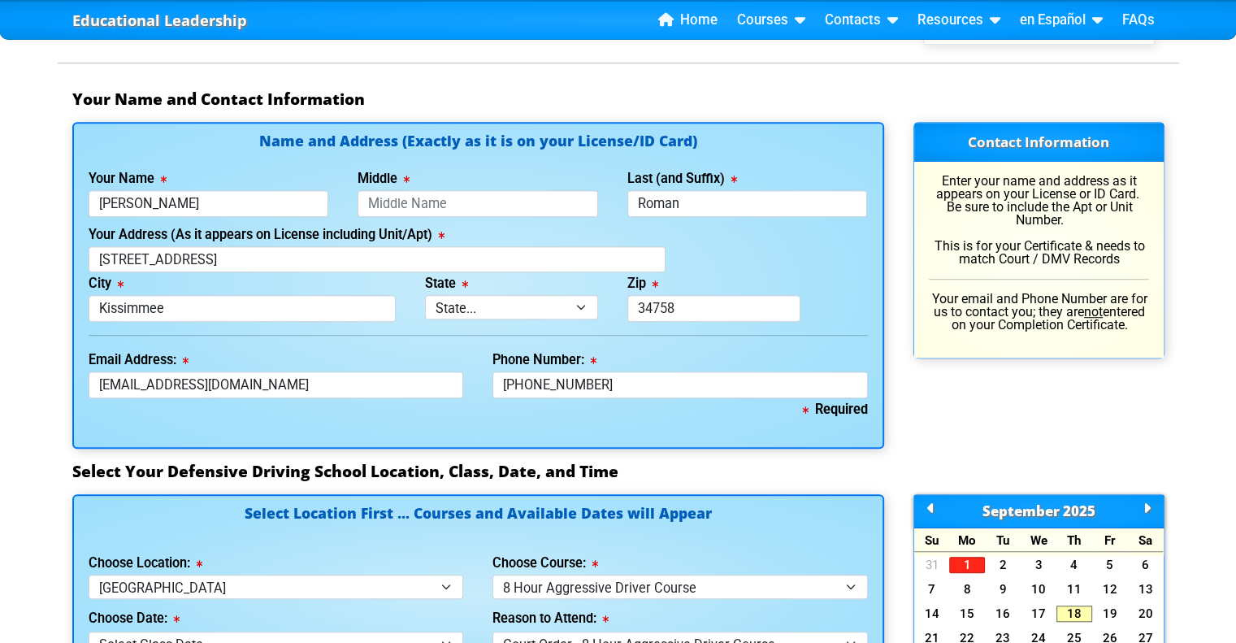
scroll to position [1062, 0]
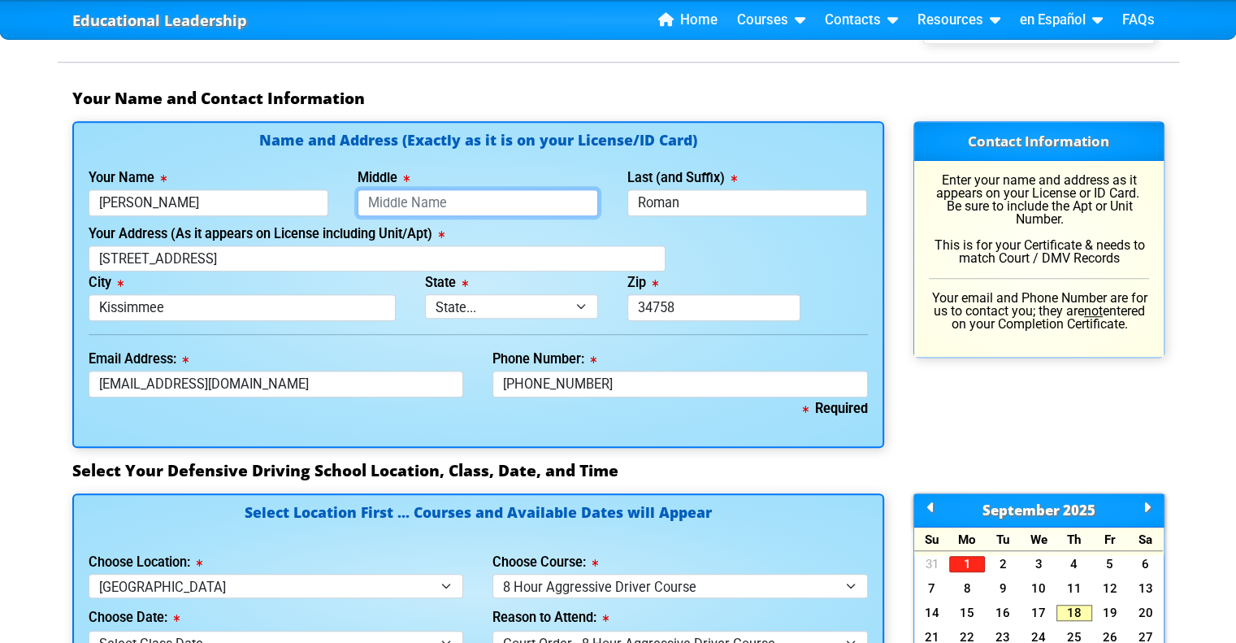
click at [445, 197] on input "Middle" at bounding box center [477, 202] width 240 height 27
type input "[PERSON_NAME]"
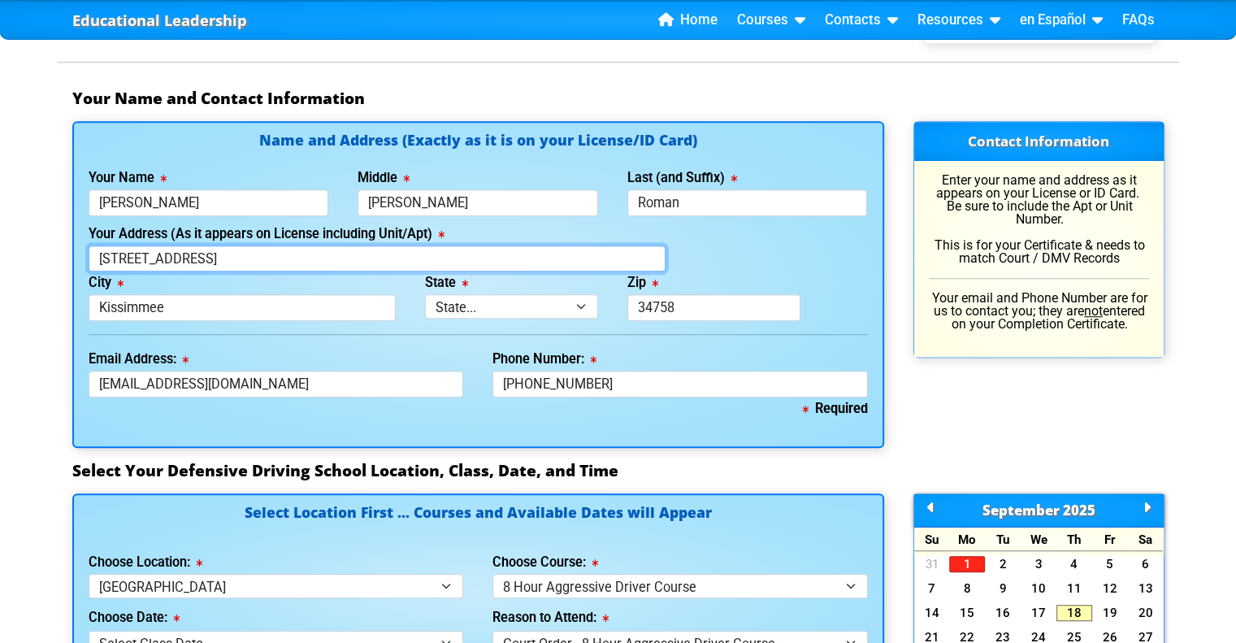
click at [445, 253] on input "363 Chelmsford Ct" at bounding box center [377, 258] width 577 height 27
click at [398, 279] on div "City Kissimmee" at bounding box center [242, 296] width 337 height 50
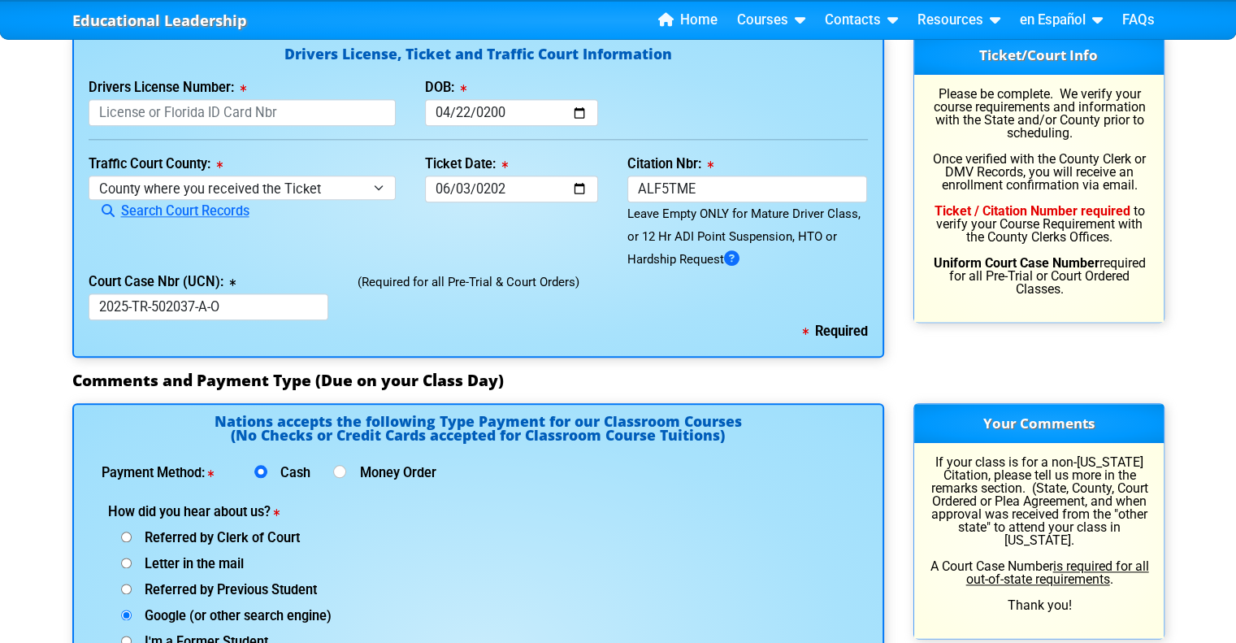
scroll to position [1722, 0]
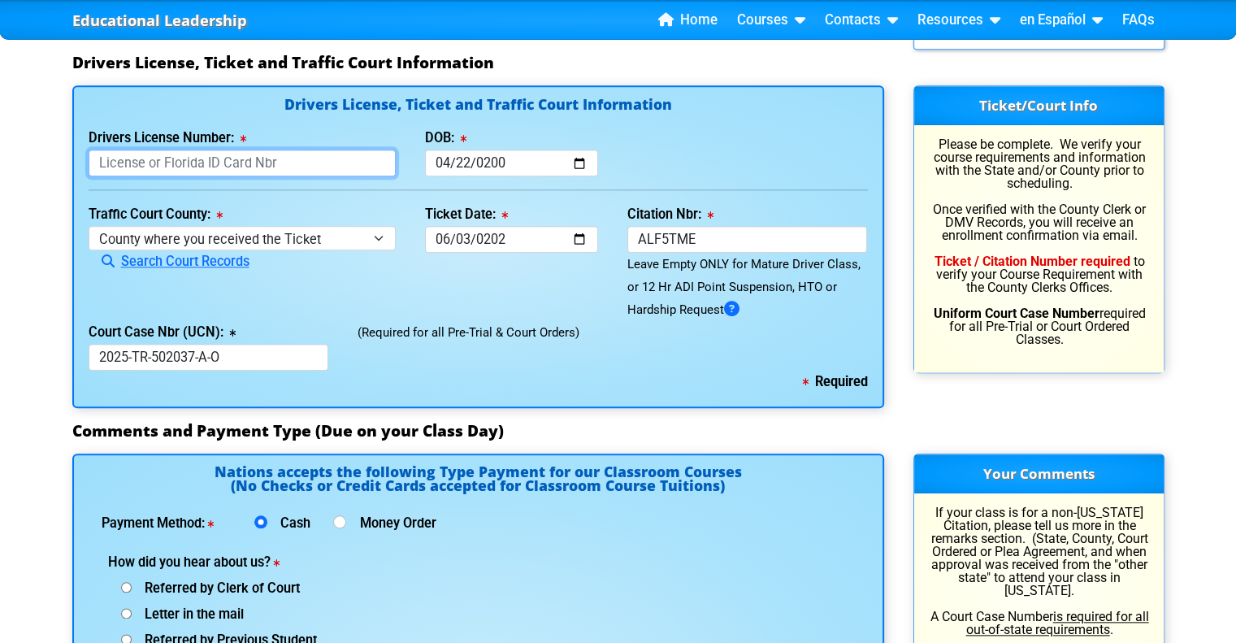
click at [252, 167] on input "Drivers License Number:" at bounding box center [243, 162] width 308 height 27
click at [279, 137] on div "Drivers License Number: This field is required" at bounding box center [242, 152] width 337 height 50
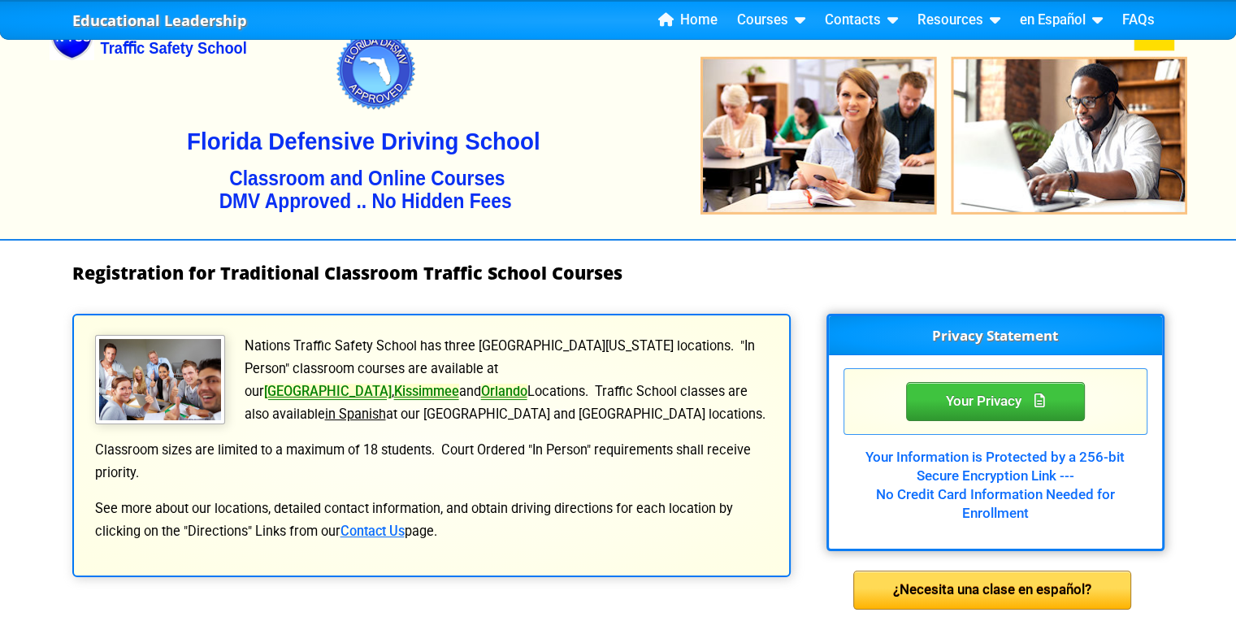
scroll to position [0, 0]
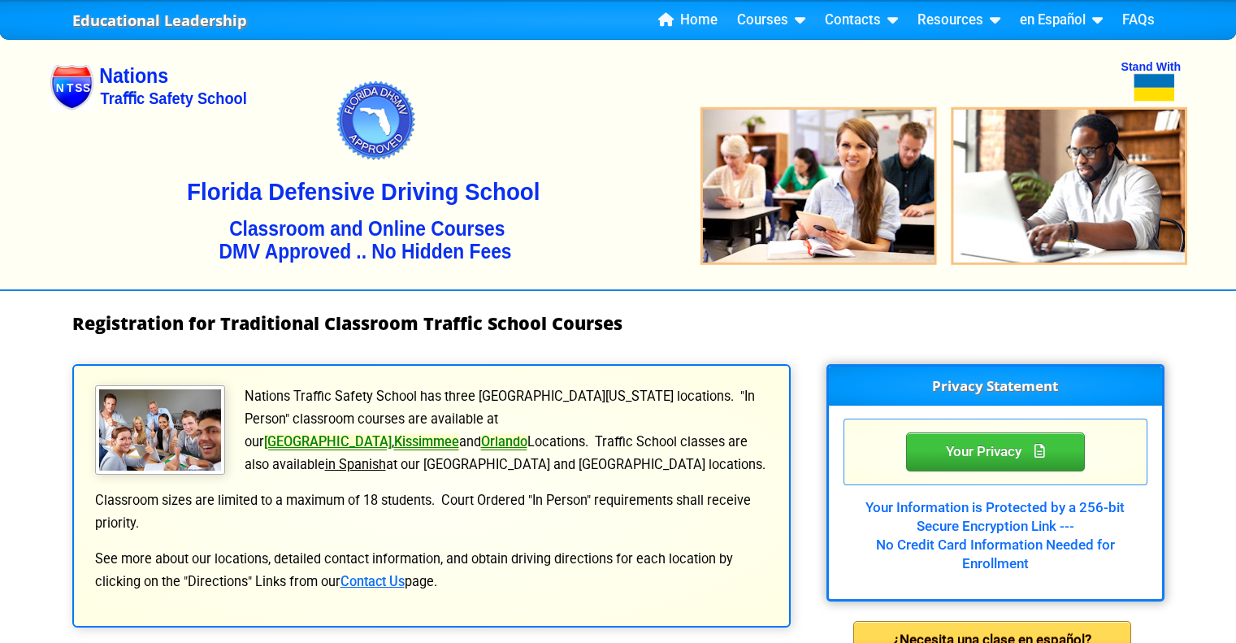
select select "2"
click at [1153, 66] on img at bounding box center [618, 159] width 1137 height 260
click at [1156, 80] on img at bounding box center [618, 159] width 1137 height 260
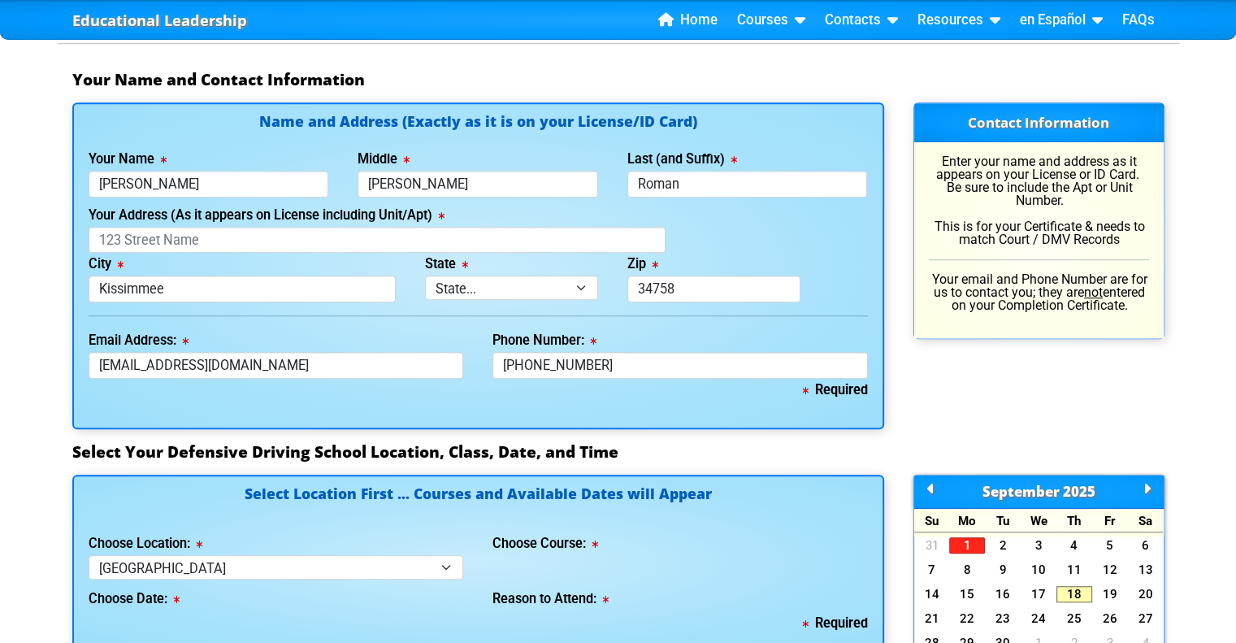
scroll to position [1140, 0]
